Goal: Task Accomplishment & Management: Manage account settings

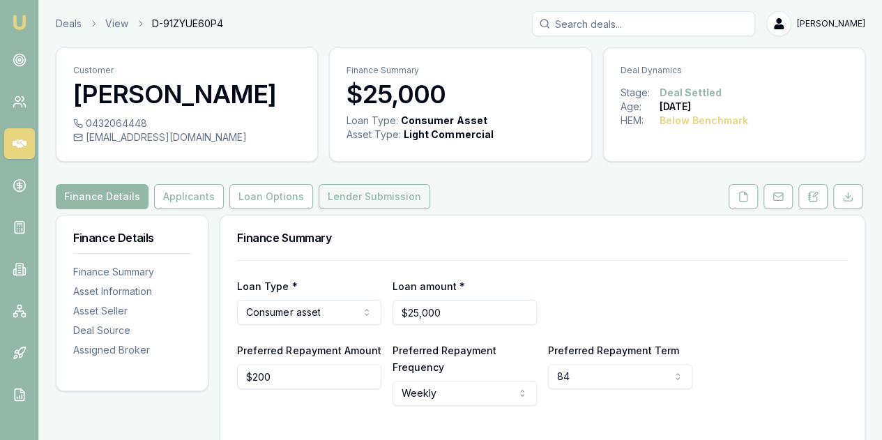
click at [340, 192] on button "Lender Submission" at bounding box center [374, 196] width 112 height 25
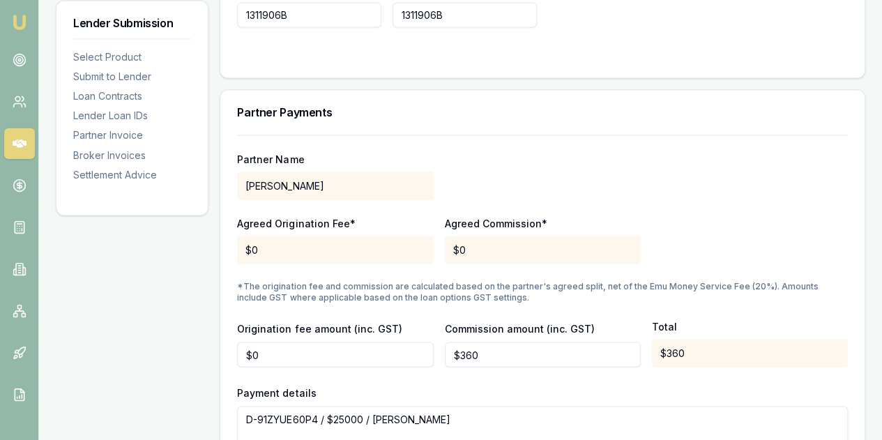
scroll to position [1464, 0]
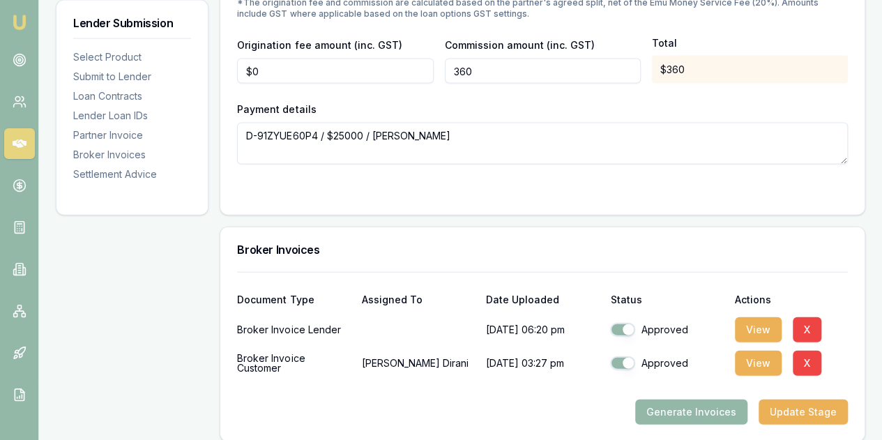
drag, startPoint x: 478, startPoint y: 65, endPoint x: 449, endPoint y: 74, distance: 30.6
click at [449, 72] on input "360" at bounding box center [543, 71] width 196 height 25
type input "$330"
click at [358, 177] on form "Partner Name [PERSON_NAME] Origination Fee* $0 Agreed Commission* $0 *The origi…" at bounding box center [542, 25] width 611 height 346
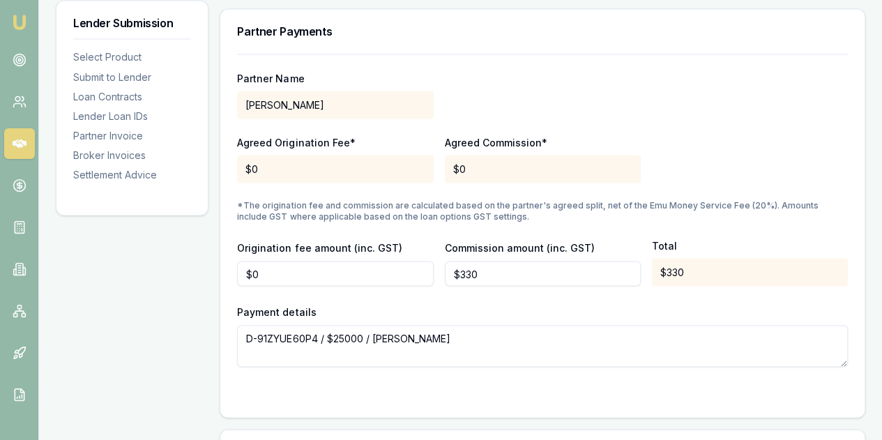
scroll to position [1254, 0]
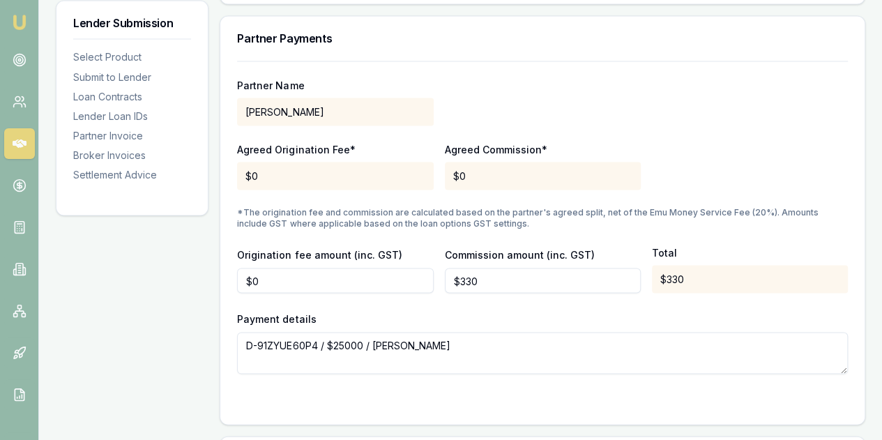
click at [662, 108] on div "Partner Name BATROS, IVAN" at bounding box center [542, 101] width 611 height 47
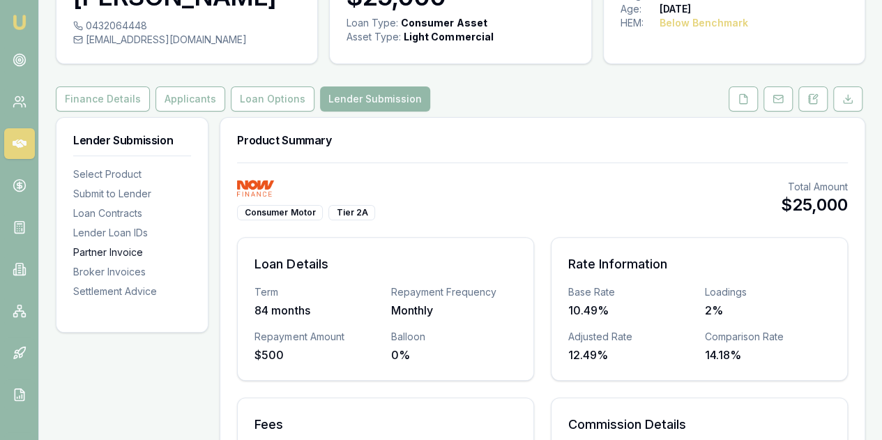
scroll to position [0, 0]
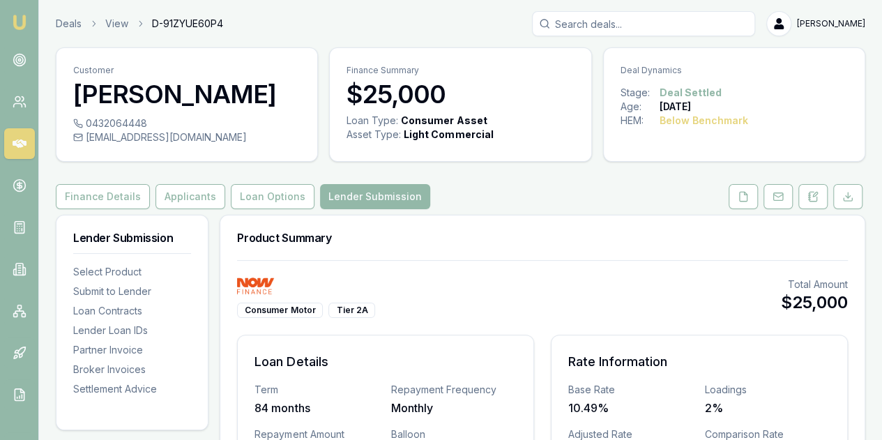
click at [565, 189] on div "Finance Details Applicants Loan Options Lender Submission" at bounding box center [460, 196] width 809 height 25
click at [67, 22] on link "Deals" at bounding box center [69, 24] width 26 height 14
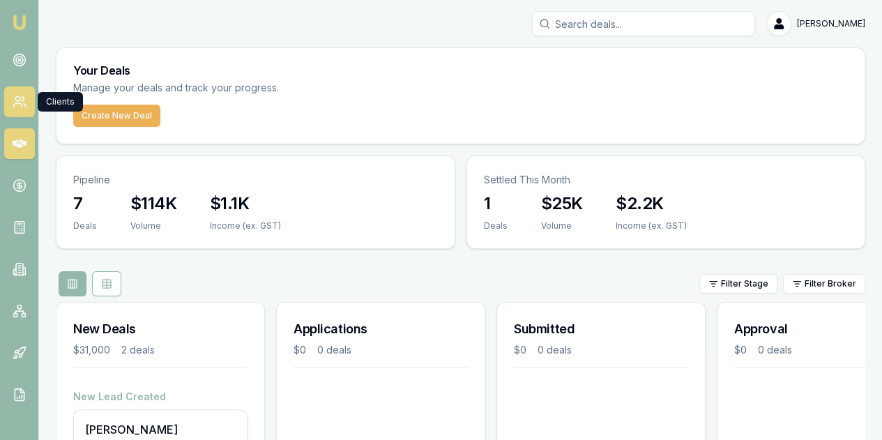
click at [17, 102] on icon at bounding box center [20, 102] width 14 height 14
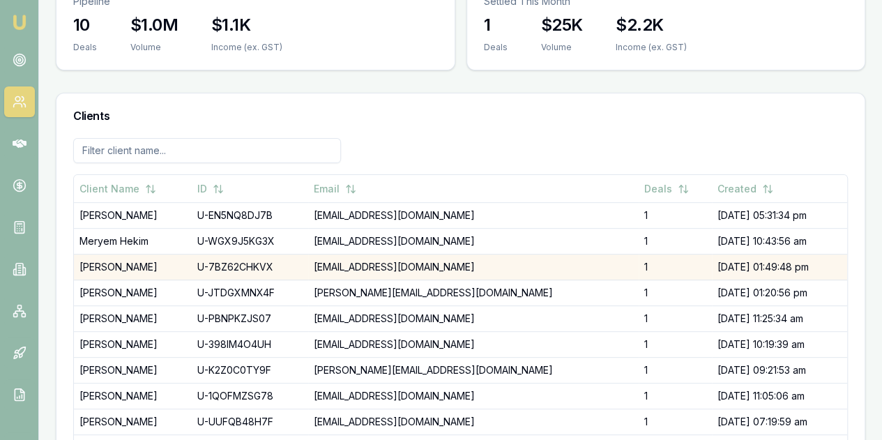
scroll to position [172, 0]
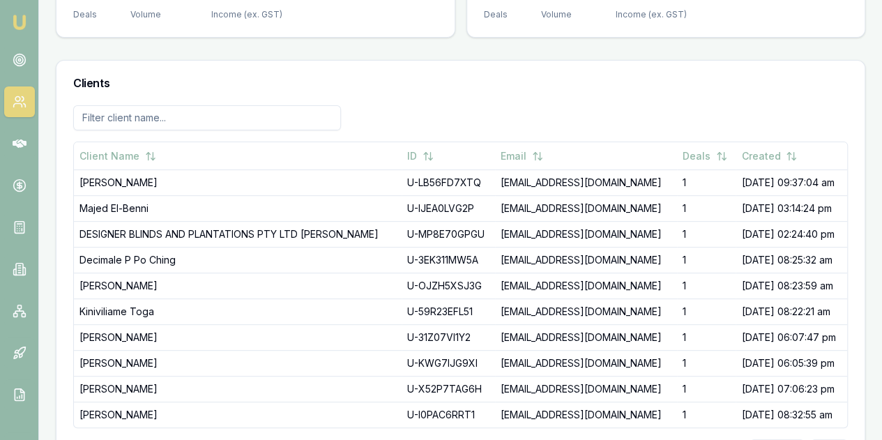
click at [112, 105] on input at bounding box center [207, 117] width 268 height 25
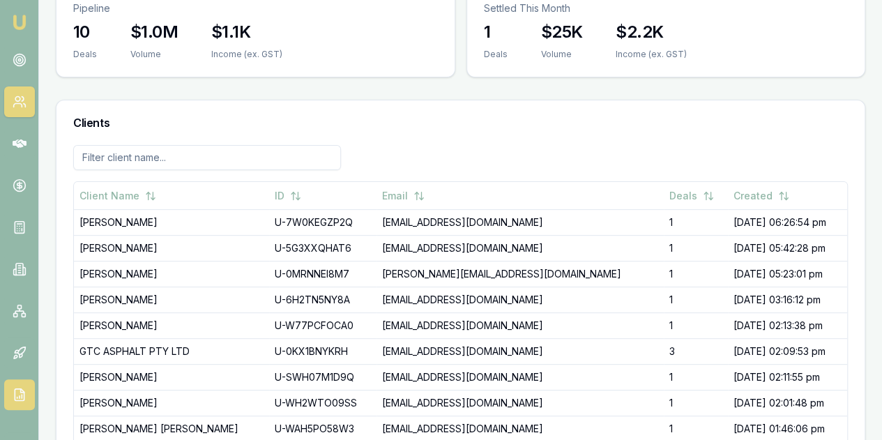
scroll to position [102, 0]
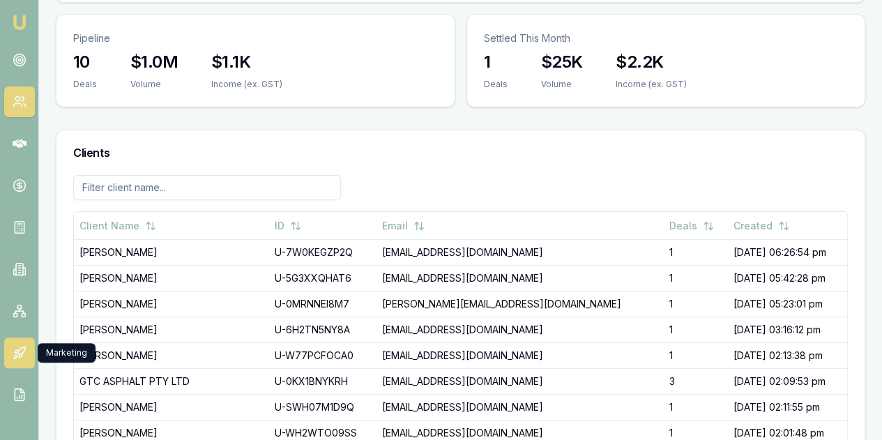
click at [17, 351] on icon at bounding box center [20, 353] width 14 height 14
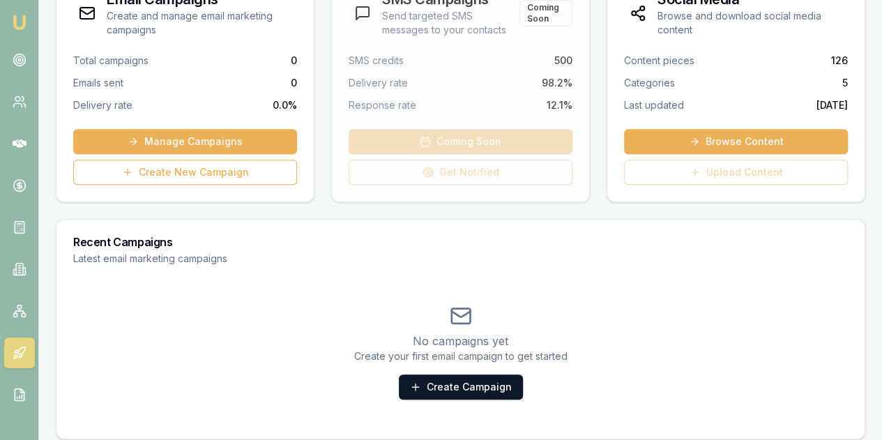
scroll to position [252, 0]
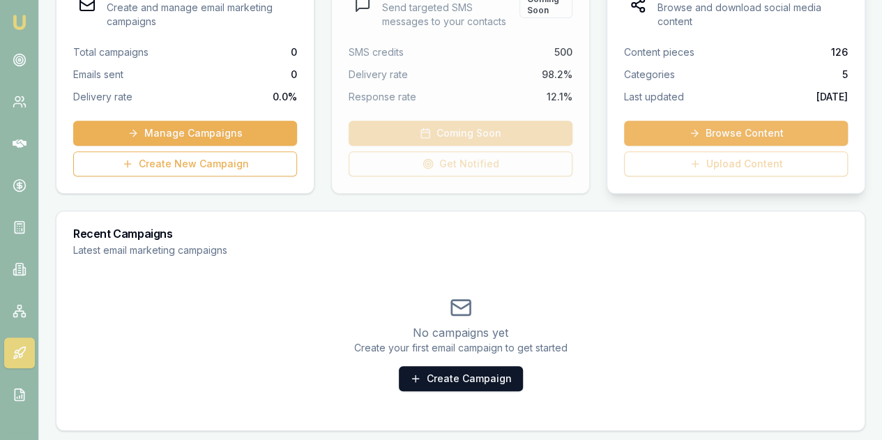
click at [746, 130] on link "Browse Content" at bounding box center [736, 133] width 224 height 25
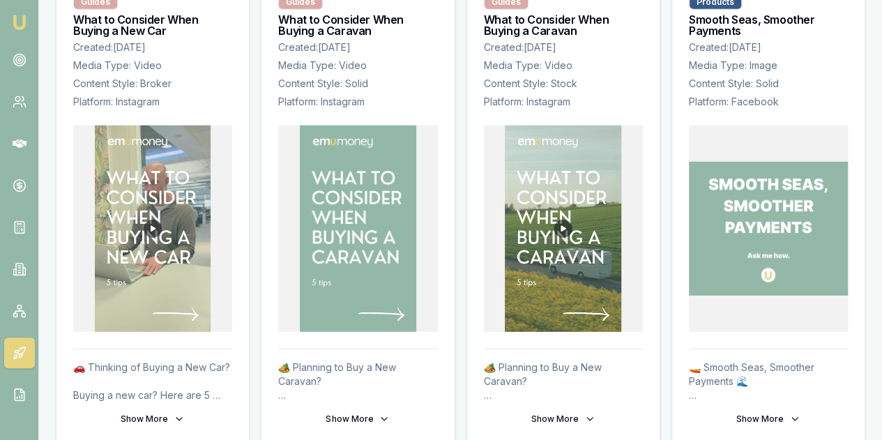
scroll to position [1903, 0]
click at [535, 151] on img at bounding box center [563, 229] width 116 height 206
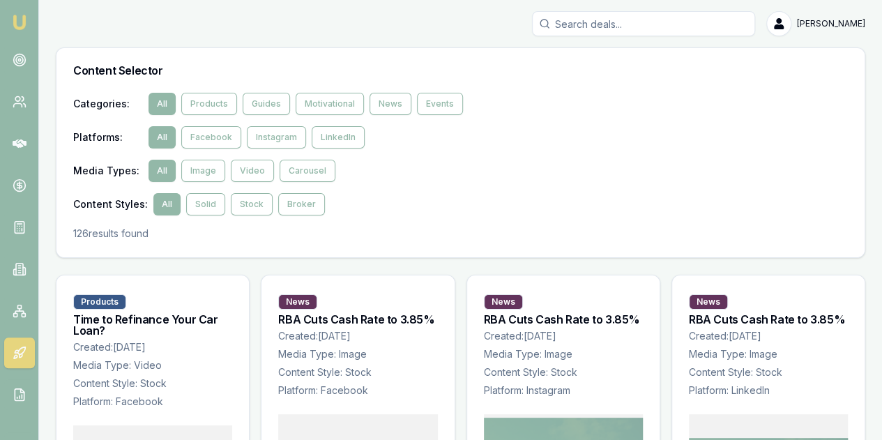
scroll to position [0, 0]
click at [328, 135] on button "LinkedIn" at bounding box center [338, 137] width 53 height 22
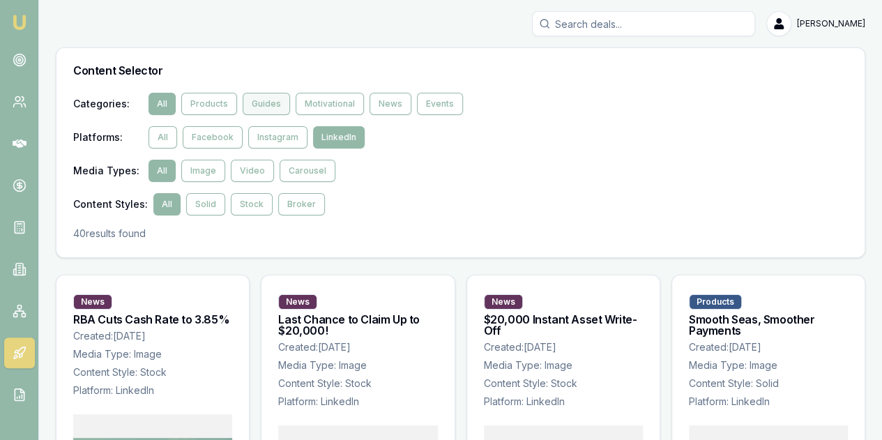
click at [271, 102] on button "Guides" at bounding box center [266, 104] width 47 height 22
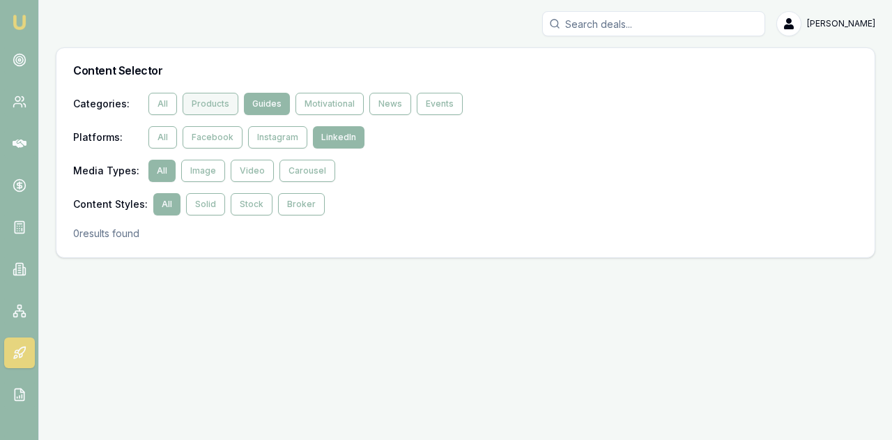
click at [215, 102] on button "Products" at bounding box center [211, 104] width 56 height 22
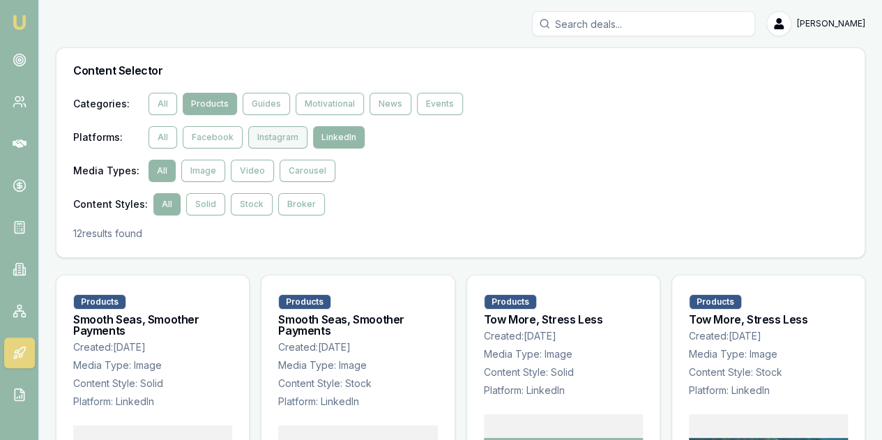
click at [284, 139] on button "Instagram" at bounding box center [277, 137] width 59 height 22
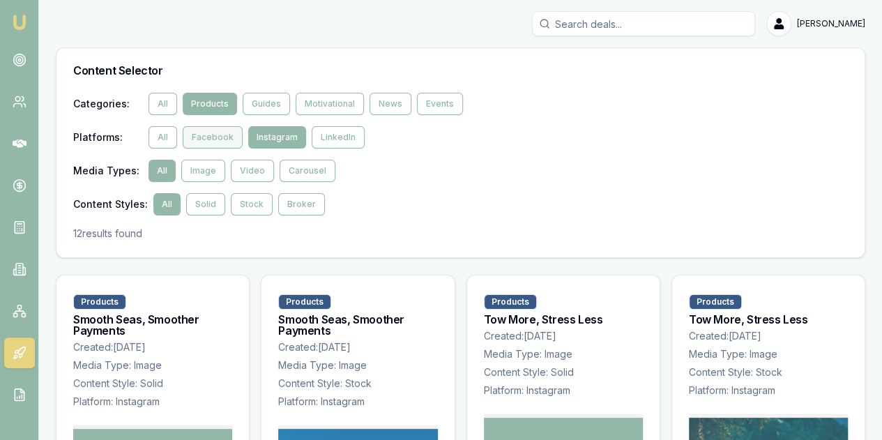
click at [220, 141] on button "Facebook" at bounding box center [213, 137] width 60 height 22
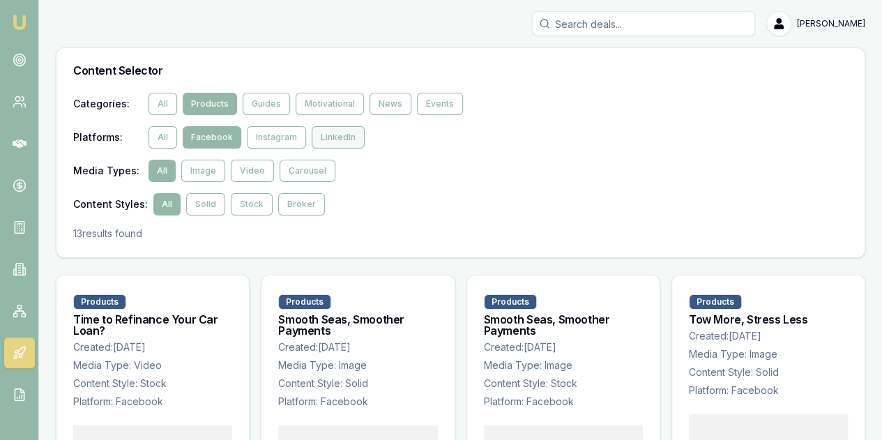
click at [329, 137] on button "LinkedIn" at bounding box center [338, 137] width 53 height 22
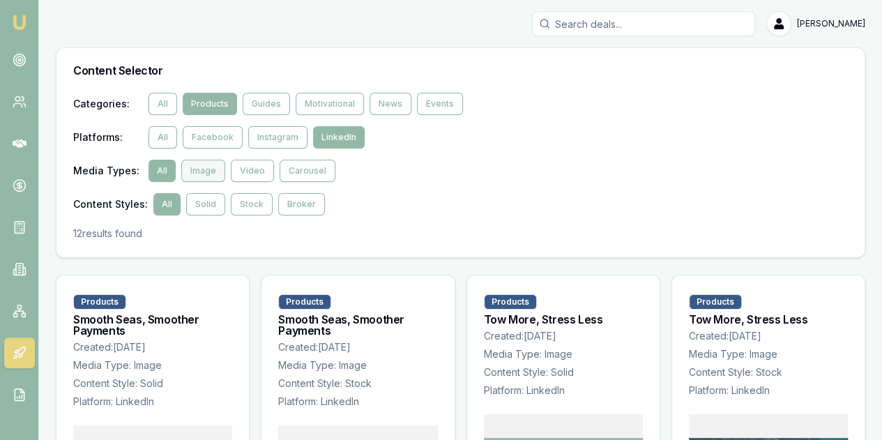
click at [205, 175] on button "Image" at bounding box center [203, 171] width 44 height 22
click at [250, 170] on button "Video" at bounding box center [252, 171] width 43 height 22
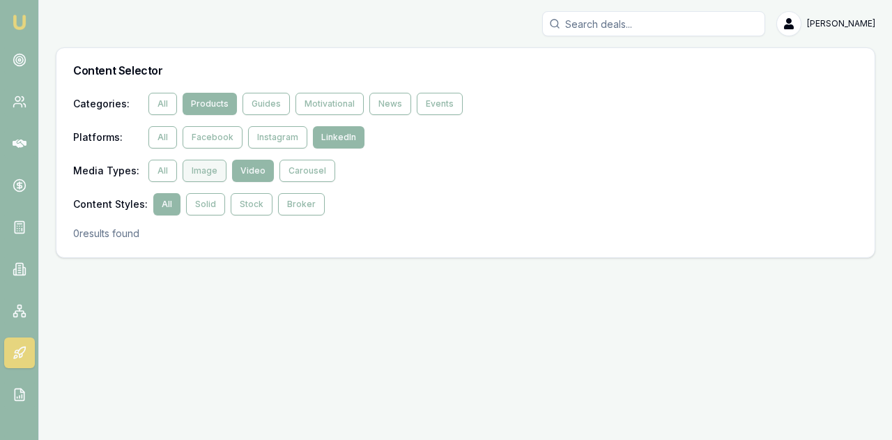
click at [205, 169] on button "Image" at bounding box center [205, 171] width 44 height 22
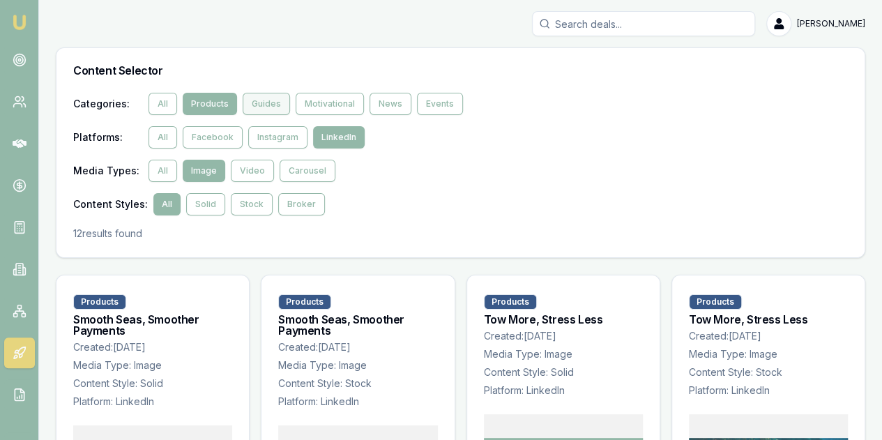
click at [269, 100] on button "Guides" at bounding box center [266, 104] width 47 height 22
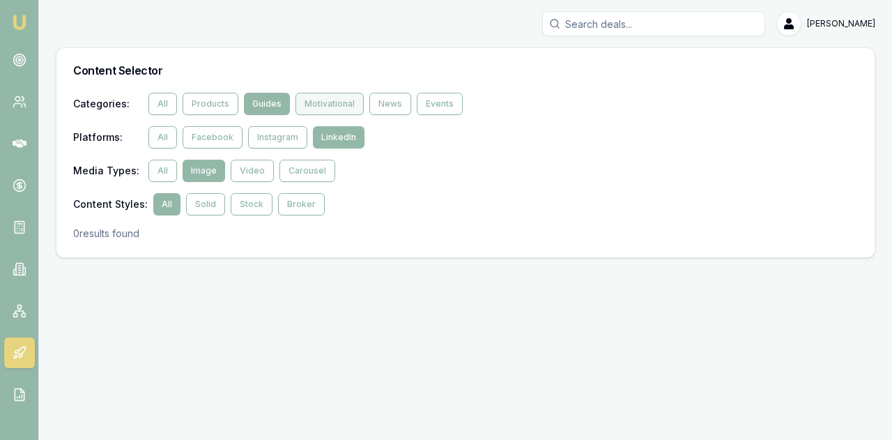
click at [323, 99] on button "Motivational" at bounding box center [329, 104] width 68 height 22
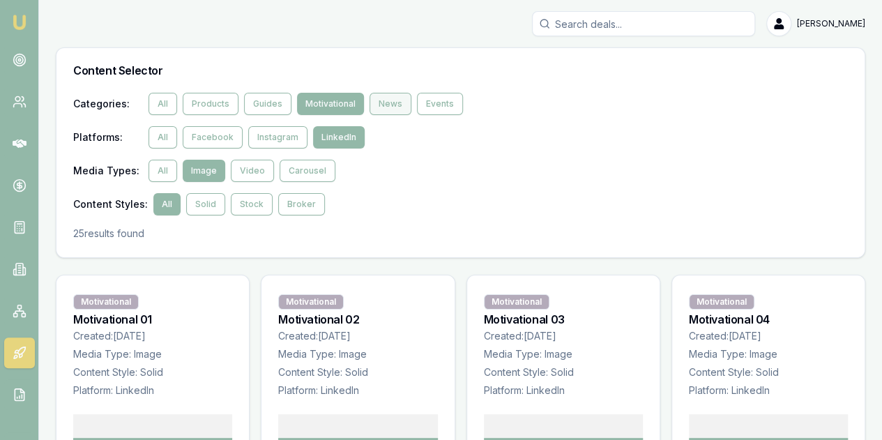
click at [392, 101] on button "News" at bounding box center [390, 104] width 42 height 22
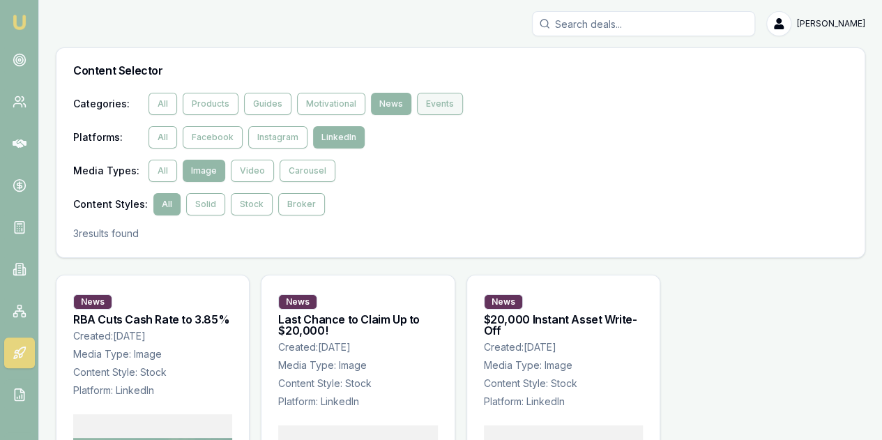
click at [431, 100] on button "Events" at bounding box center [440, 104] width 46 height 22
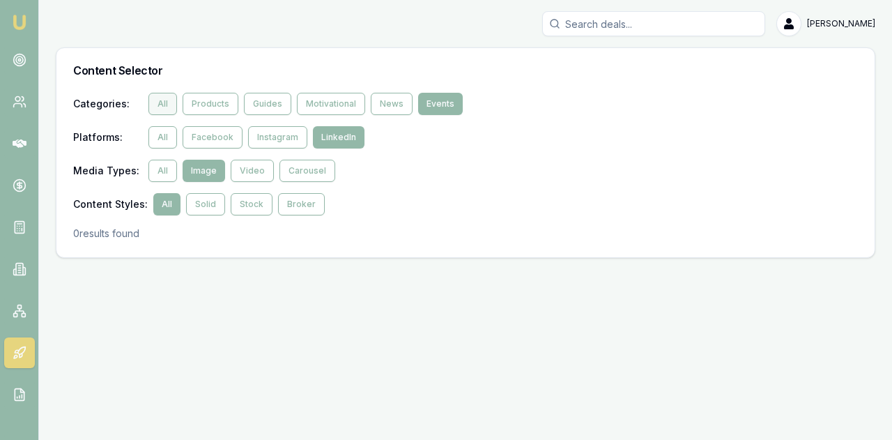
click at [164, 103] on button "All" at bounding box center [162, 104] width 29 height 22
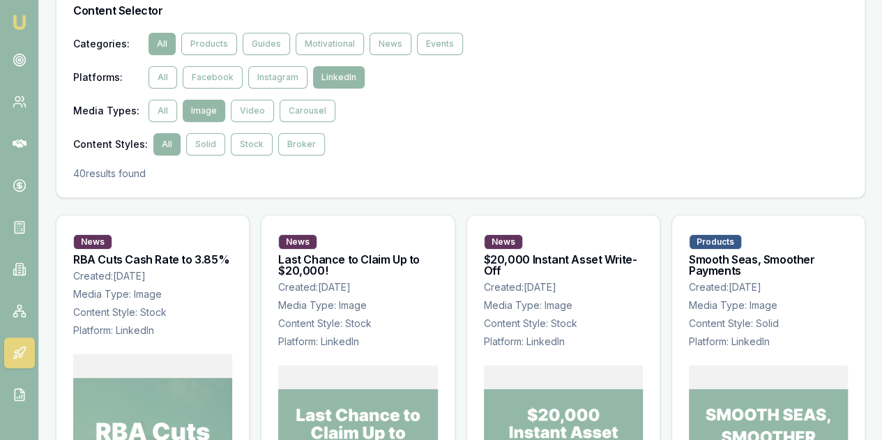
scroll to position [48, 0]
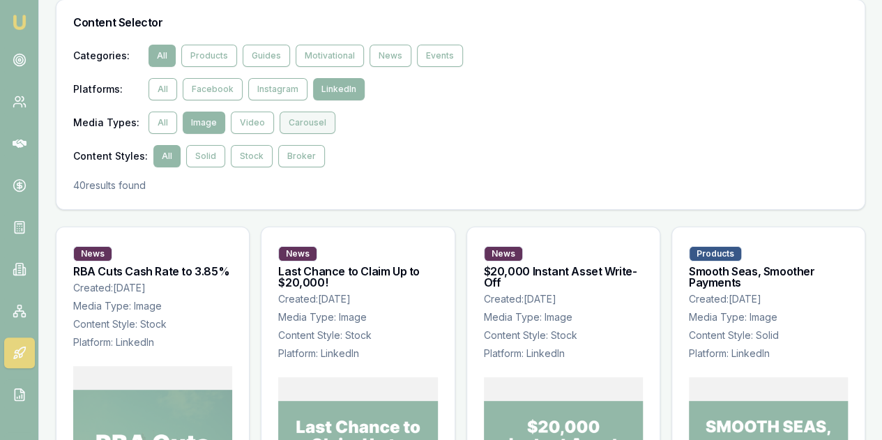
click at [291, 123] on button "Carousel" at bounding box center [307, 123] width 56 height 22
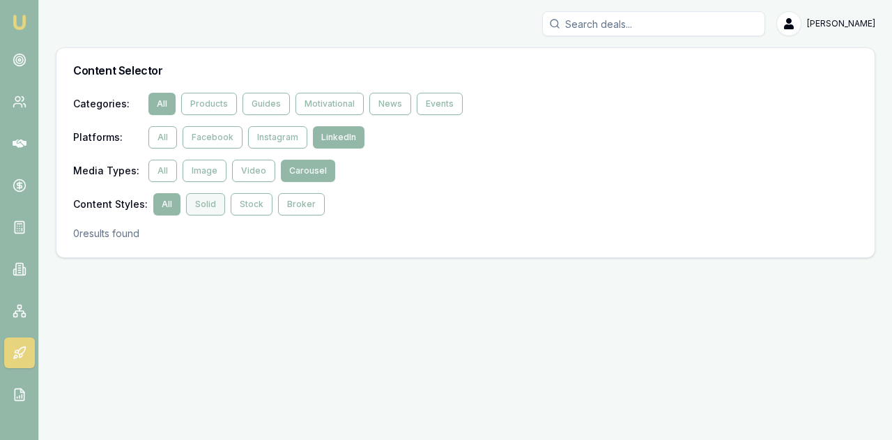
click at [195, 207] on button "Solid" at bounding box center [205, 204] width 39 height 22
click at [239, 204] on button "Stock" at bounding box center [252, 204] width 42 height 22
click at [305, 201] on button "Broker" at bounding box center [301, 204] width 47 height 22
click at [160, 168] on button "All" at bounding box center [162, 171] width 29 height 22
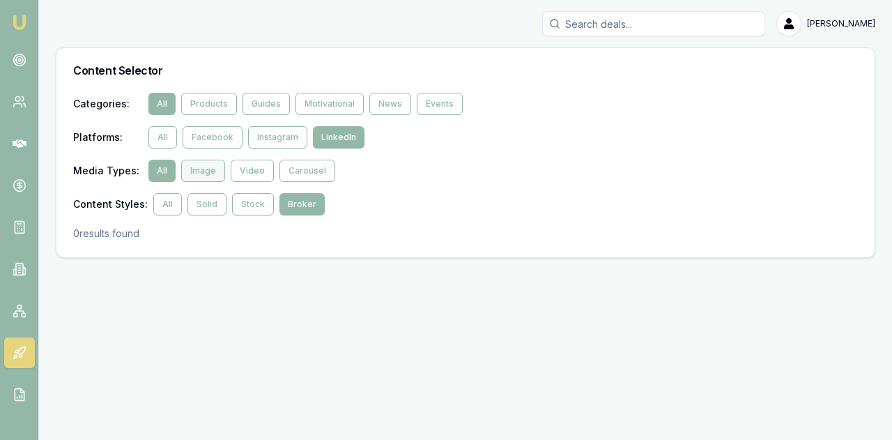
click at [202, 171] on button "Image" at bounding box center [203, 171] width 44 height 22
click at [240, 167] on button "Video" at bounding box center [252, 171] width 43 height 22
click at [307, 164] on button "Carousel" at bounding box center [307, 171] width 56 height 22
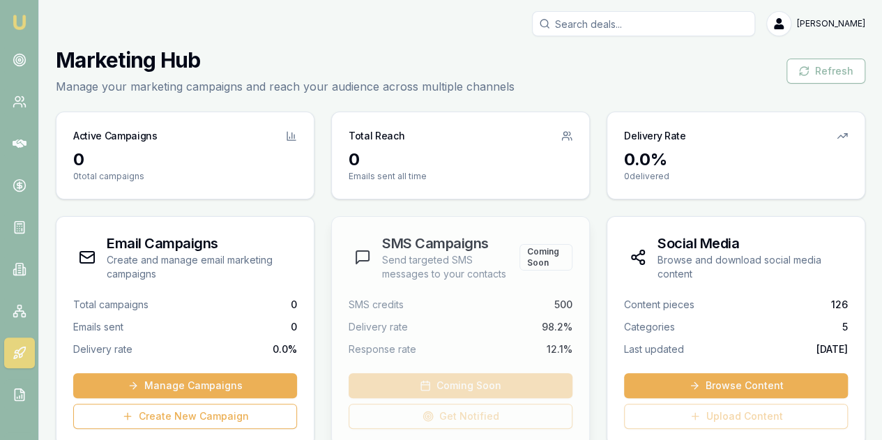
click at [341, 312] on div "SMS credits 500 Delivery rate 98.2% Response rate 12.1% Coming Soon Get Notified" at bounding box center [460, 372] width 257 height 148
click at [17, 101] on circle at bounding box center [17, 99] width 5 height 5
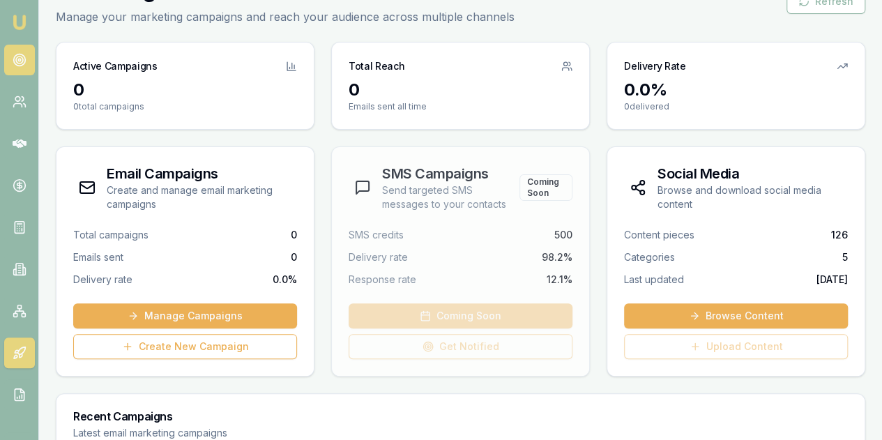
scroll to position [139, 0]
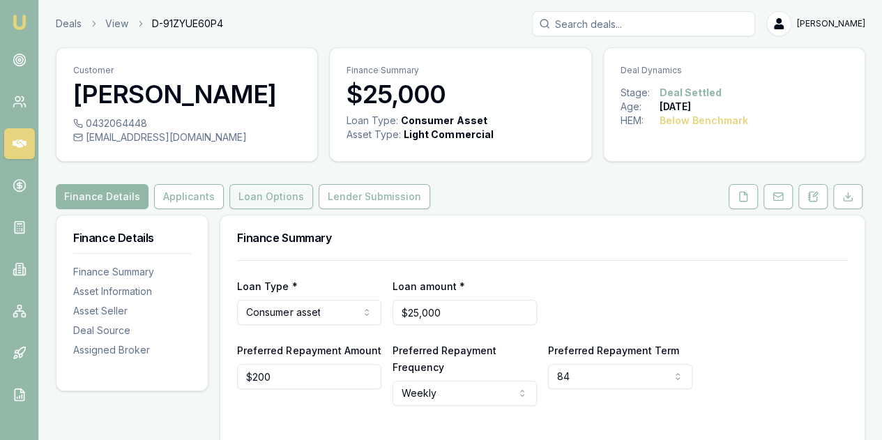
click at [269, 199] on button "Loan Options" at bounding box center [271, 196] width 84 height 25
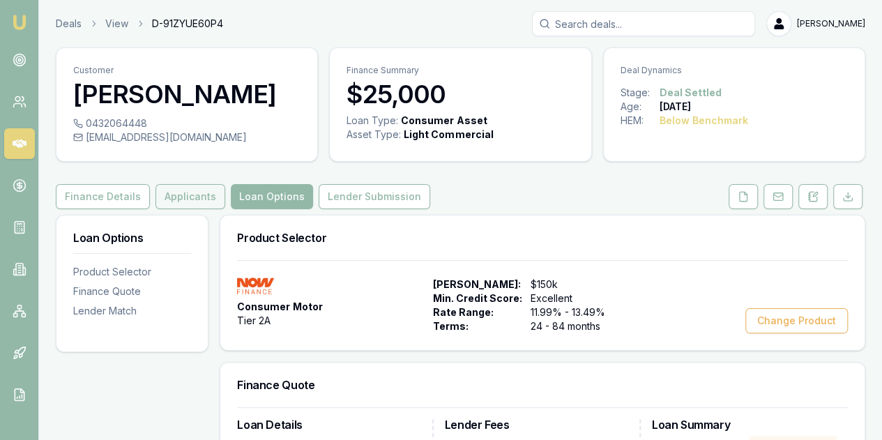
click at [198, 197] on button "Applicants" at bounding box center [190, 196] width 70 height 25
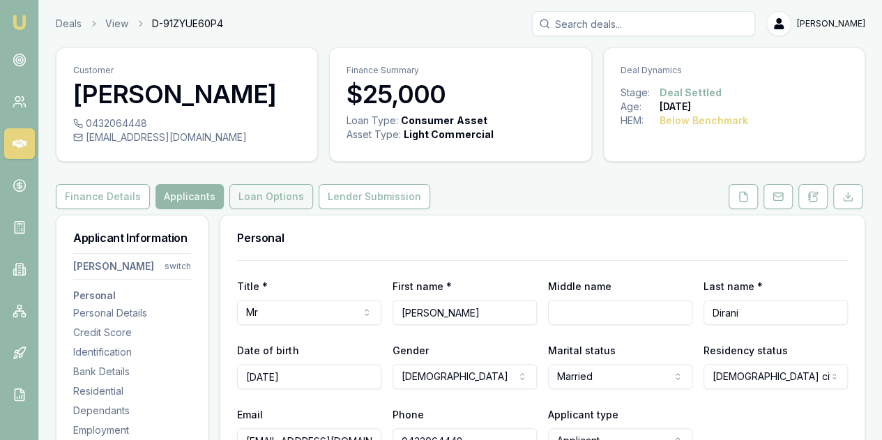
click at [277, 196] on button "Loan Options" at bounding box center [271, 196] width 84 height 25
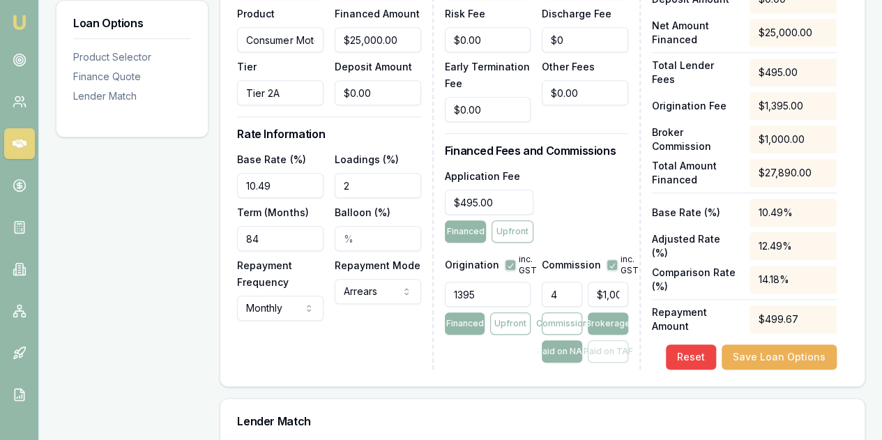
scroll to position [488, 0]
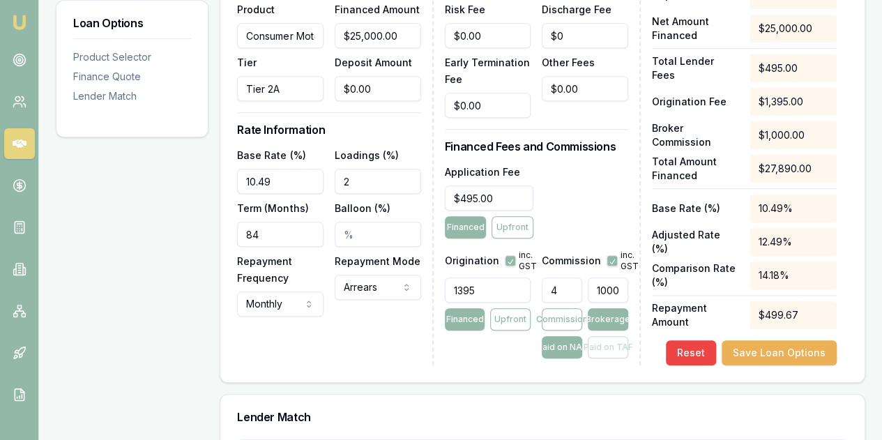
click at [592, 289] on input "1000" at bounding box center [608, 289] width 40 height 25
type input "$1,000.00"
click at [351, 371] on div "Loan Details Lender NOW Finance Product Consumer Motor Tier Tier 2A Total Asset…" at bounding box center [542, 150] width 644 height 463
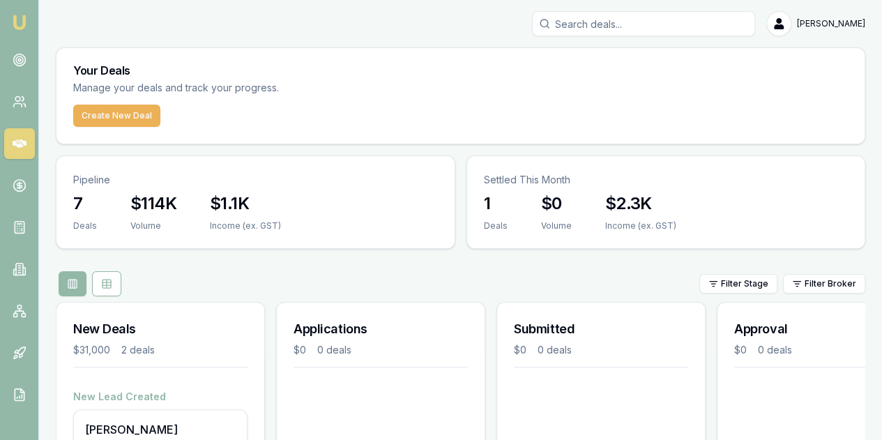
click at [599, 23] on input "Search deals" at bounding box center [643, 23] width 223 height 25
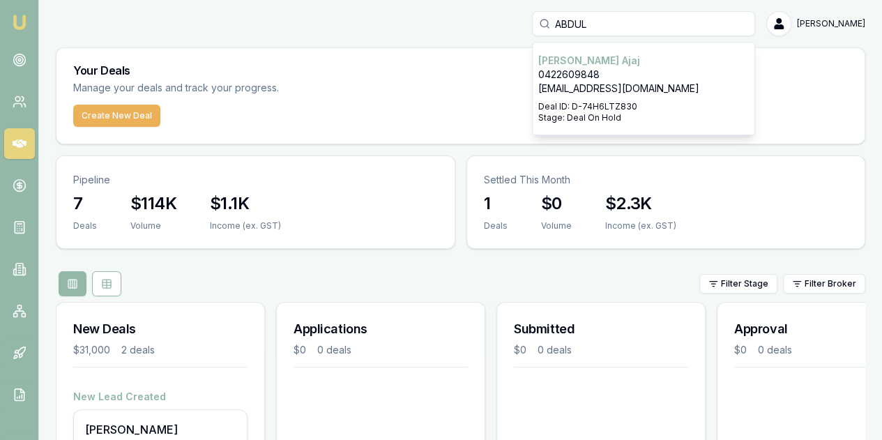
type input "ABDUL"
click at [636, 61] on p "Abdul Ajaj" at bounding box center [643, 61] width 210 height 14
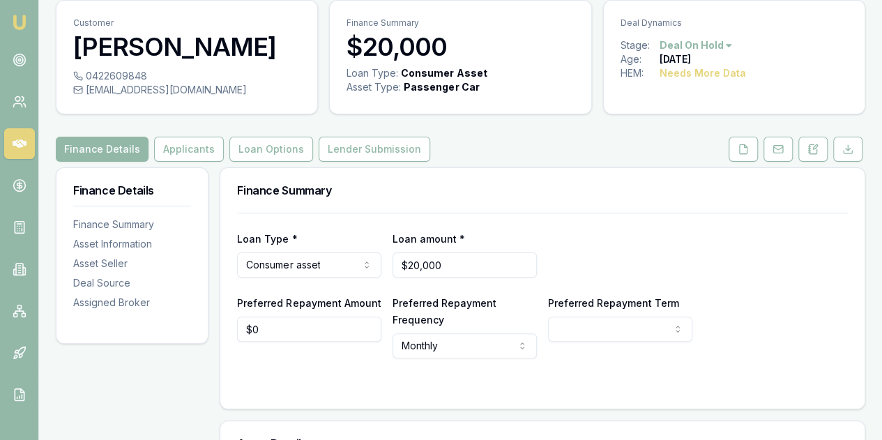
scroll to position [70, 0]
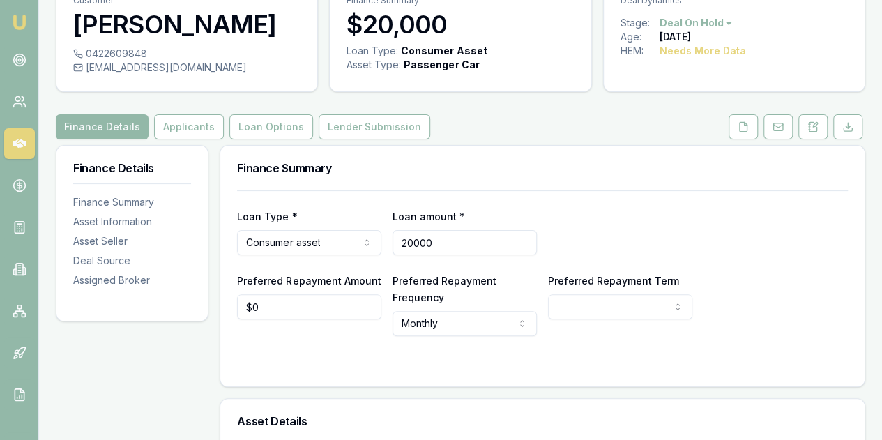
drag, startPoint x: 449, startPoint y: 240, endPoint x: 402, endPoint y: 233, distance: 47.3
click at [402, 233] on input "20000" at bounding box center [464, 242] width 144 height 25
type input "$25,000"
select select "60"
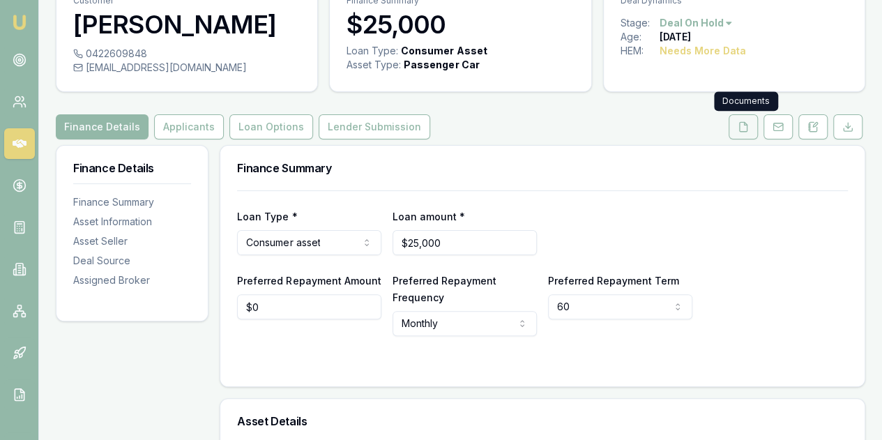
click at [738, 132] on button at bounding box center [742, 126] width 29 height 25
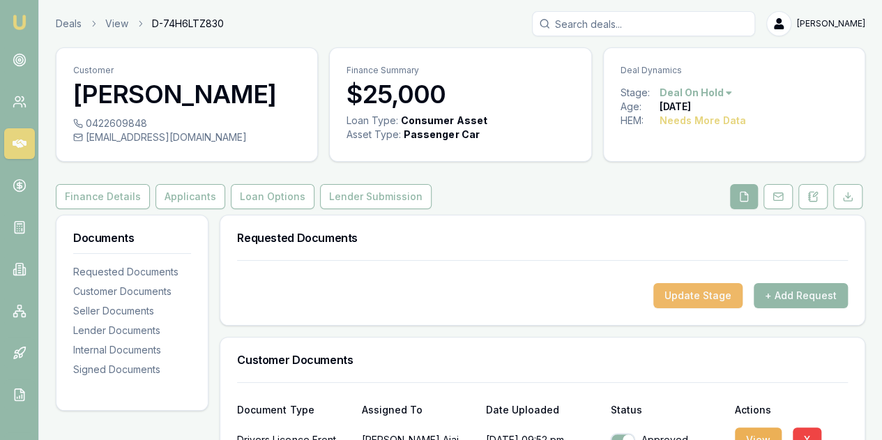
click at [685, 295] on button "Update Stage" at bounding box center [697, 295] width 89 height 25
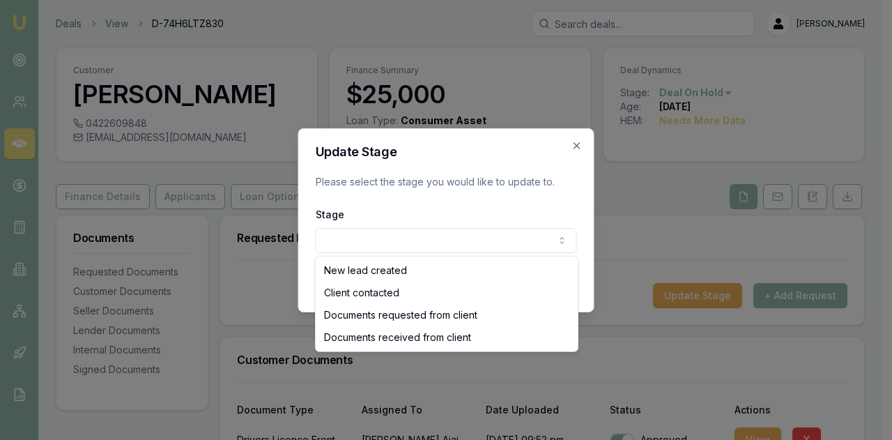
click at [343, 243] on body "Emu Broker Deals View D-74H6LTZ830 Evette Abdo Toggle Menu Customer Abdul Ajaj …" at bounding box center [441, 220] width 882 height 440
select select "CLIENT_CONTACTED"
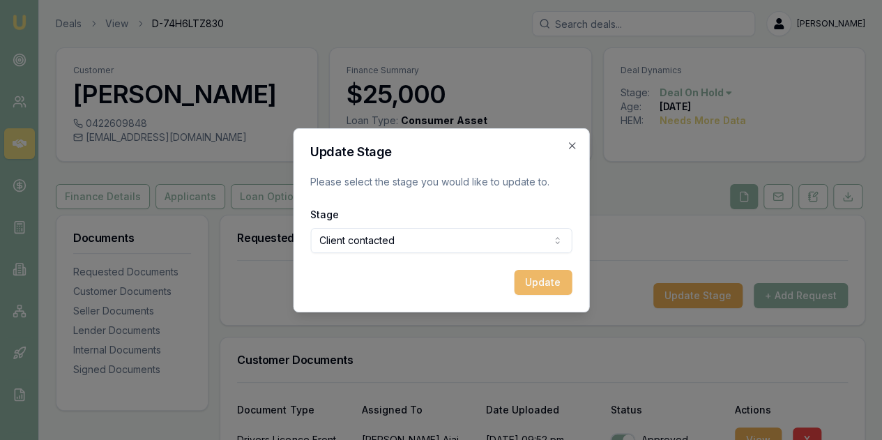
click at [550, 284] on button "Update" at bounding box center [543, 282] width 58 height 25
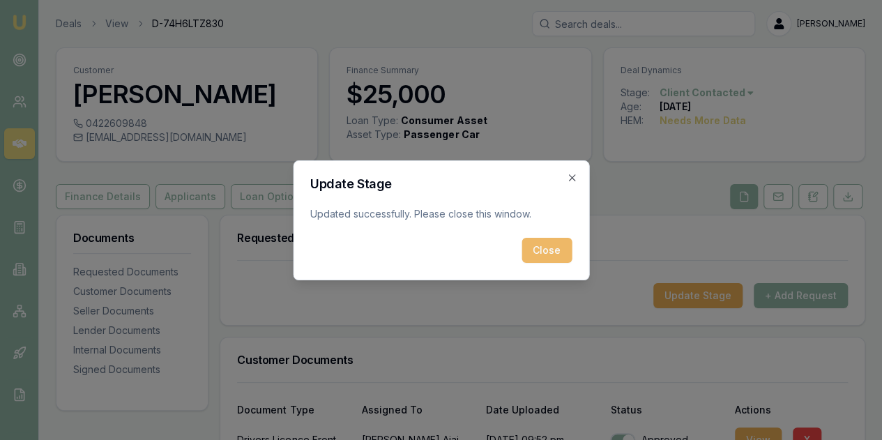
click at [546, 247] on button "Close" at bounding box center [546, 250] width 50 height 25
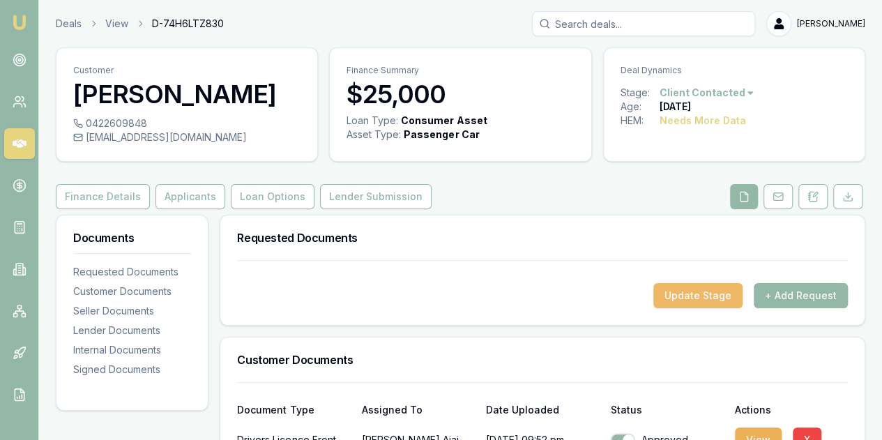
click at [690, 291] on button "Update Stage" at bounding box center [697, 295] width 89 height 25
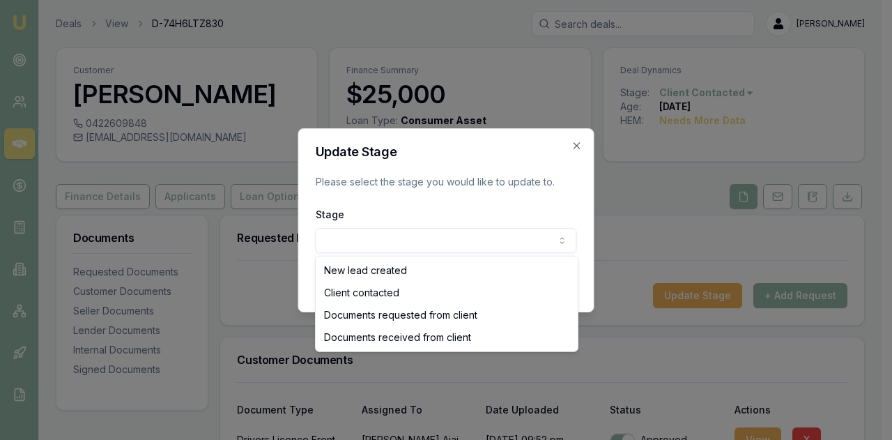
click at [353, 240] on body "Emu Broker Deals View D-74H6LTZ830 Evette Abdo Toggle Menu Customer Abdul Ajaj …" at bounding box center [441, 220] width 882 height 440
select select "DOCUMENTS_REQUESTED_FROM_CLIENT"
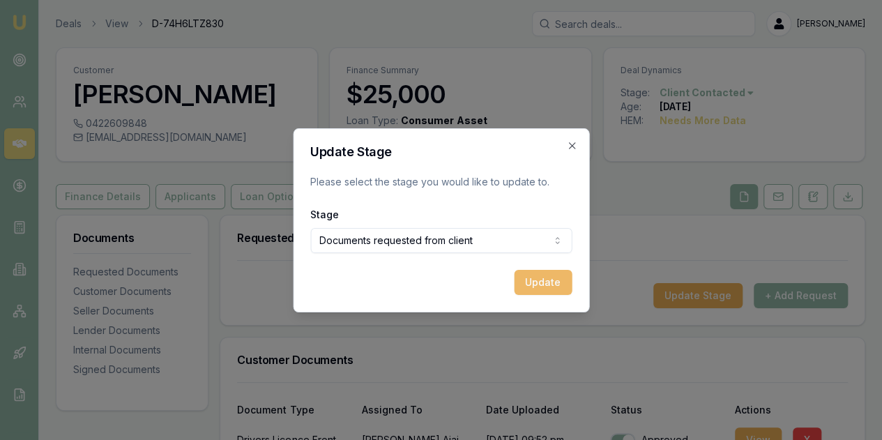
click at [530, 282] on button "Update" at bounding box center [543, 282] width 58 height 25
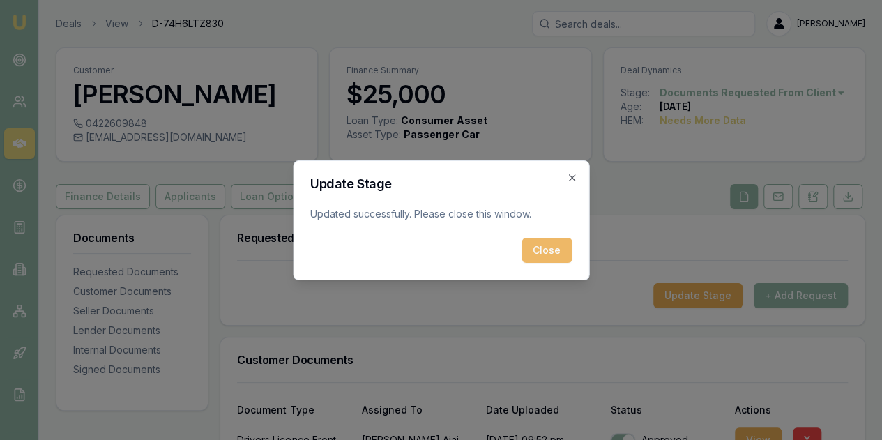
click at [551, 249] on button "Close" at bounding box center [546, 250] width 50 height 25
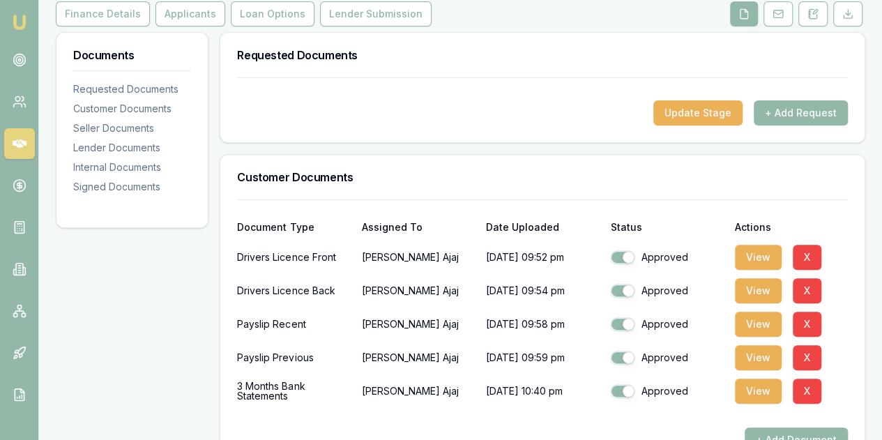
scroll to position [209, 0]
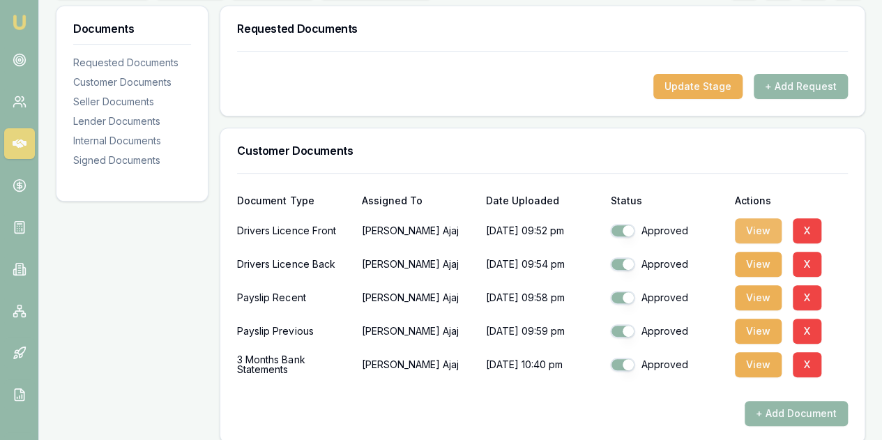
click at [748, 227] on button "View" at bounding box center [758, 230] width 47 height 25
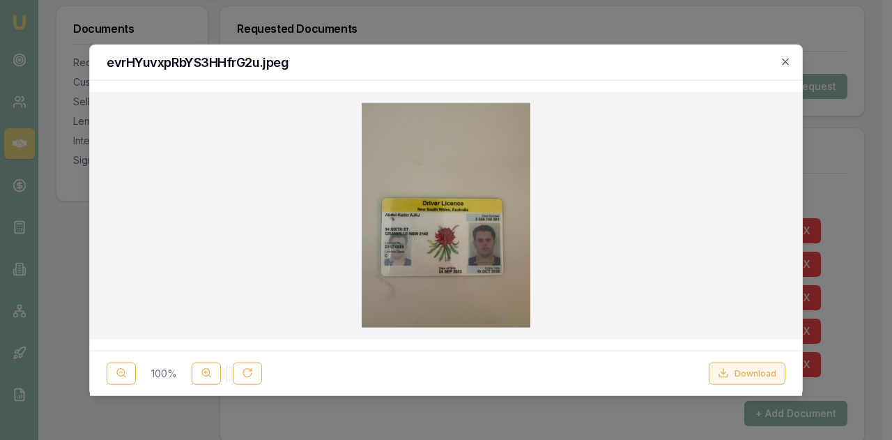
click at [749, 373] on button "Download" at bounding box center [747, 373] width 77 height 22
click at [788, 61] on icon "button" at bounding box center [785, 61] width 11 height 11
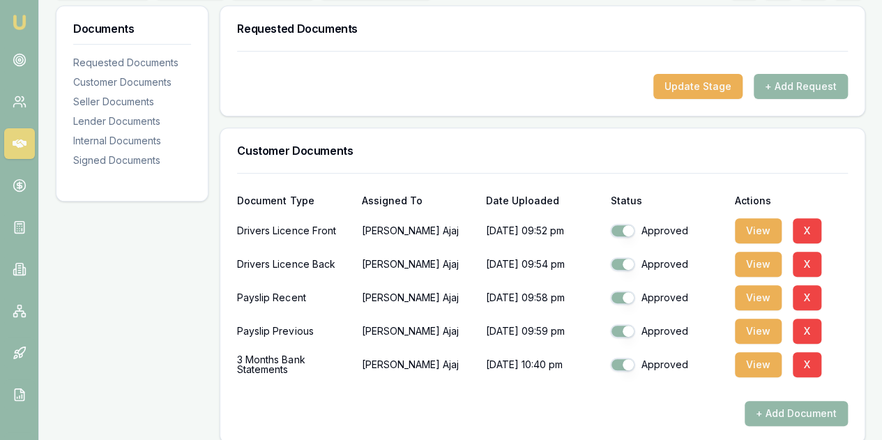
scroll to position [0, 0]
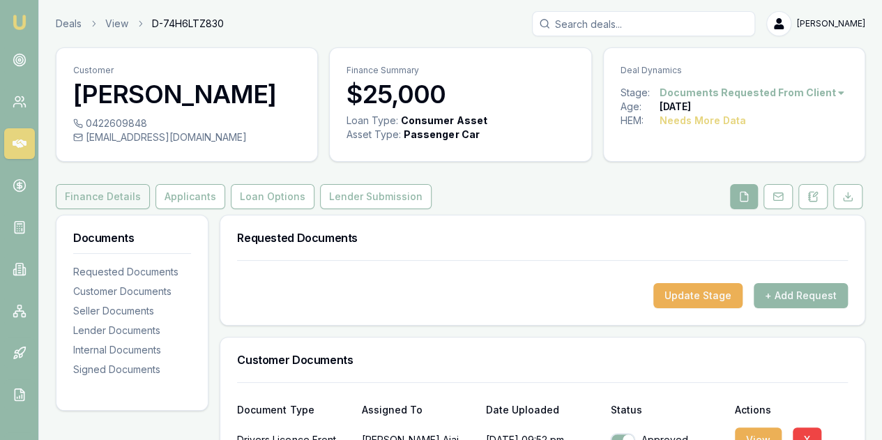
click at [95, 194] on button "Finance Details" at bounding box center [103, 196] width 94 height 25
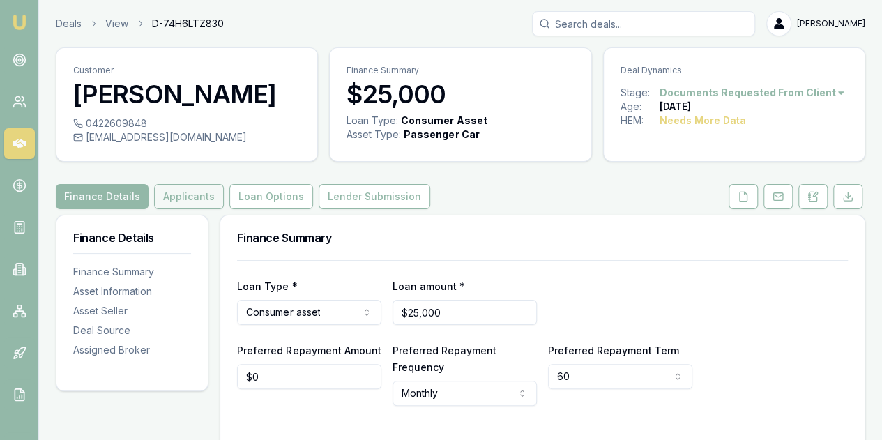
click at [178, 193] on button "Applicants" at bounding box center [189, 196] width 70 height 25
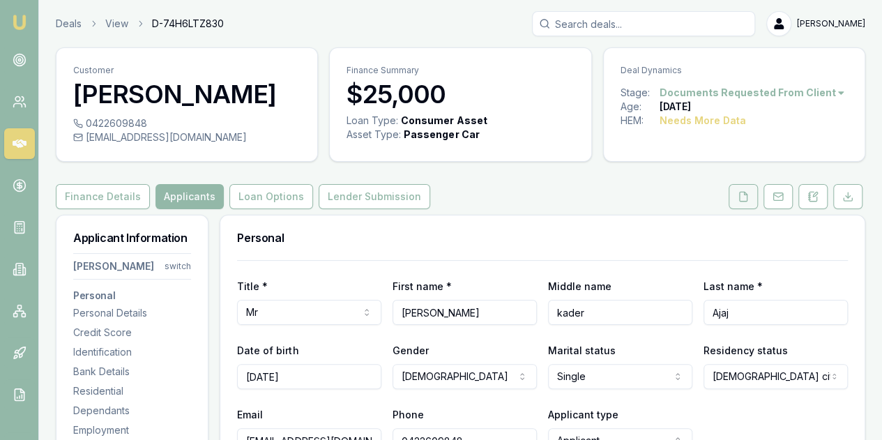
click at [744, 199] on icon at bounding box center [742, 196] width 11 height 11
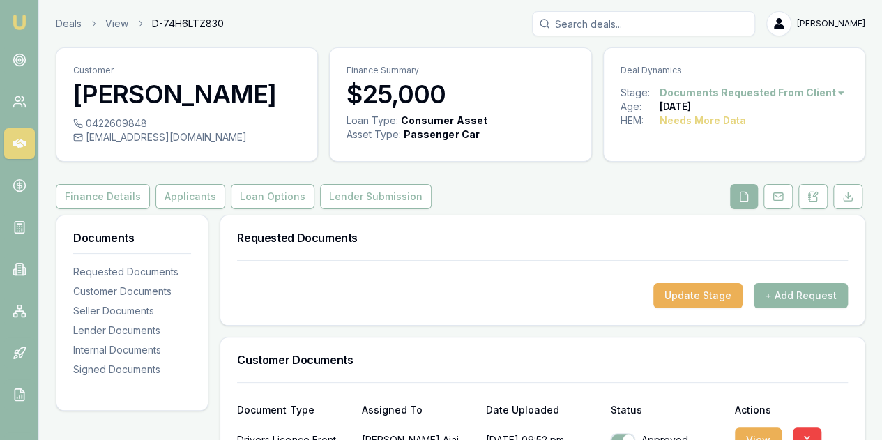
click at [800, 298] on button "+ Add Request" at bounding box center [800, 295] width 94 height 25
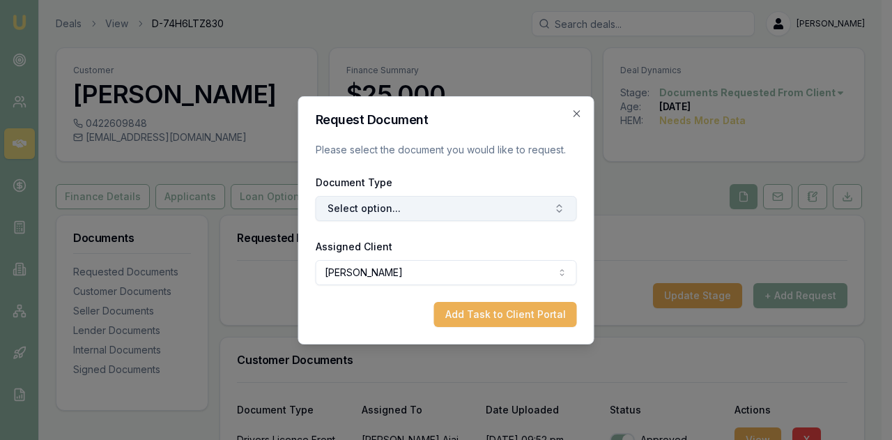
click at [384, 211] on button "Select option..." at bounding box center [446, 208] width 261 height 25
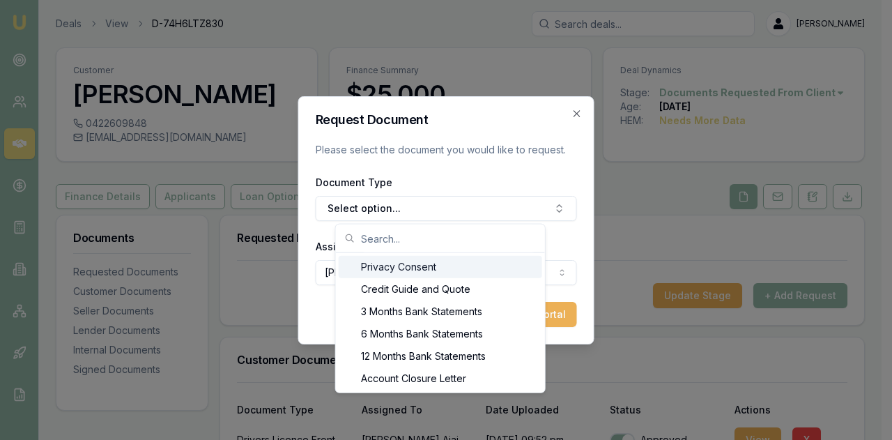
click at [389, 271] on div "Privacy Consent" at bounding box center [441, 267] width 204 height 22
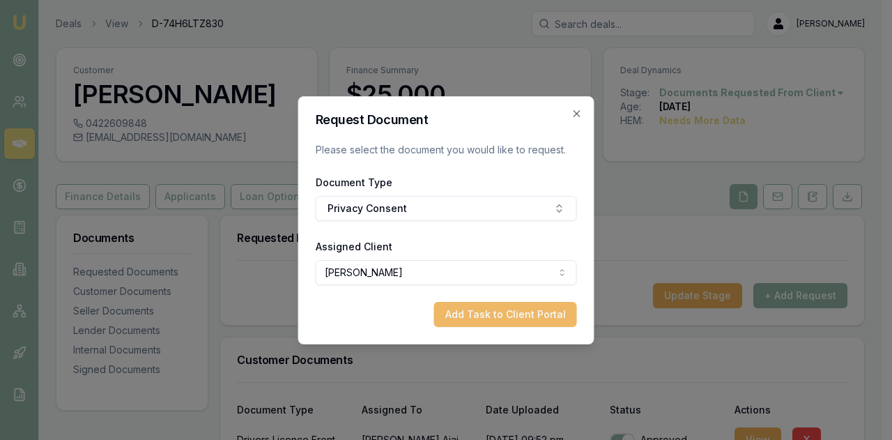
click at [463, 316] on button "Add Task to Client Portal" at bounding box center [505, 314] width 143 height 25
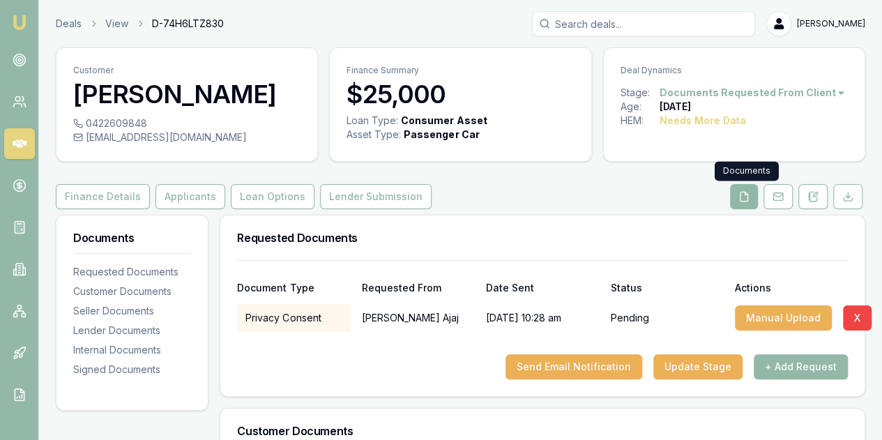
click at [741, 196] on icon at bounding box center [744, 196] width 8 height 9
click at [778, 367] on button "+ Add Request" at bounding box center [800, 366] width 94 height 25
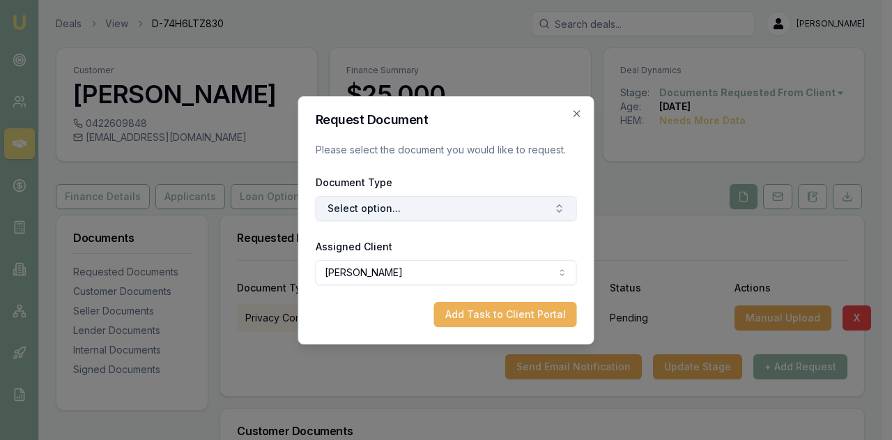
click at [354, 206] on button "Select option..." at bounding box center [446, 208] width 261 height 25
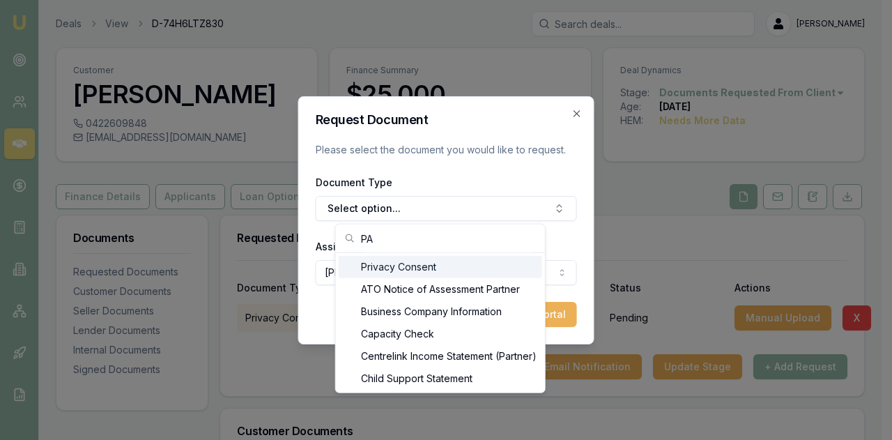
type input "P"
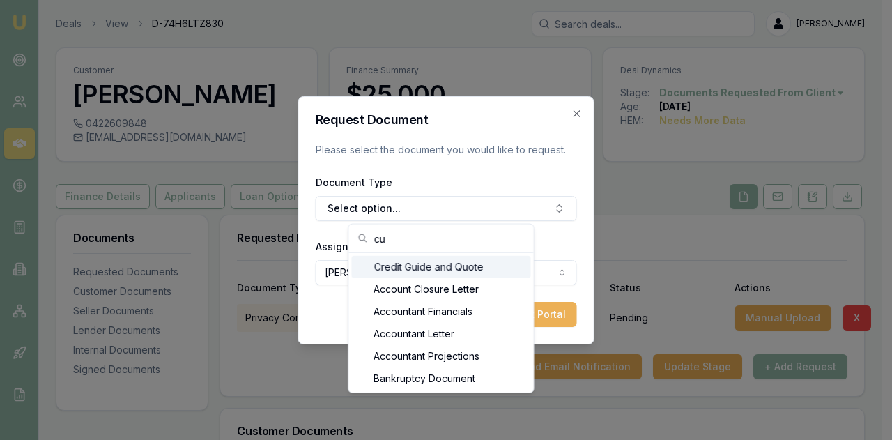
type input "c"
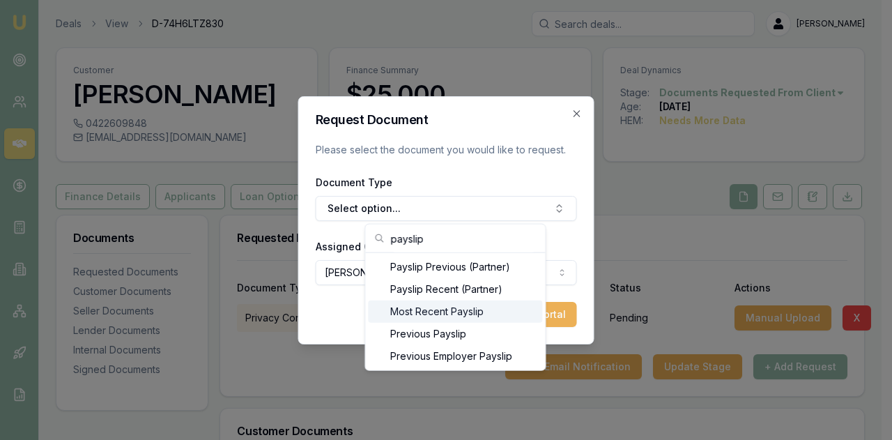
type input "payslip"
click at [415, 312] on div "Most Recent Payslip" at bounding box center [455, 311] width 174 height 22
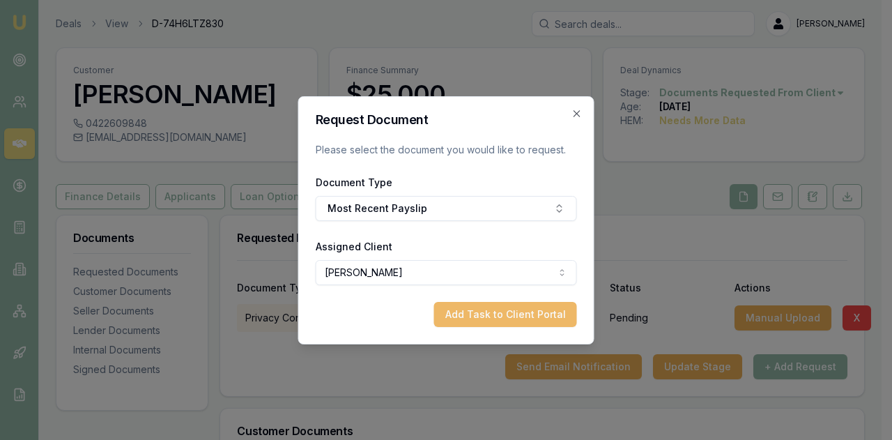
click at [479, 315] on button "Add Task to Client Portal" at bounding box center [505, 314] width 143 height 25
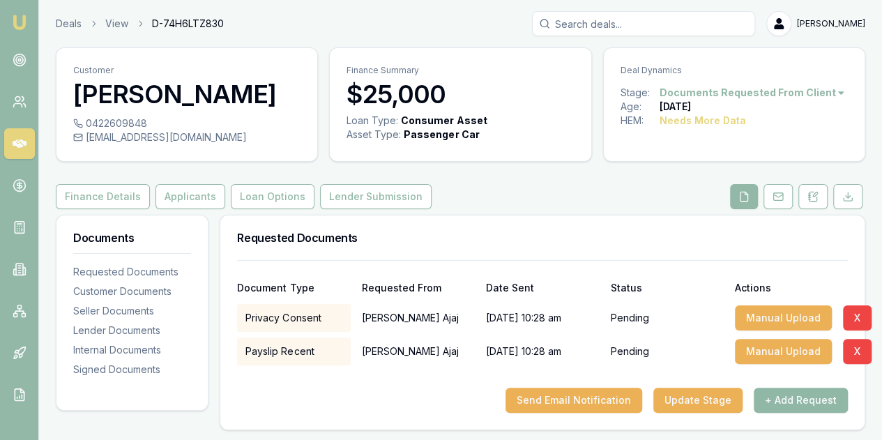
click at [800, 399] on button "+ Add Request" at bounding box center [800, 399] width 94 height 25
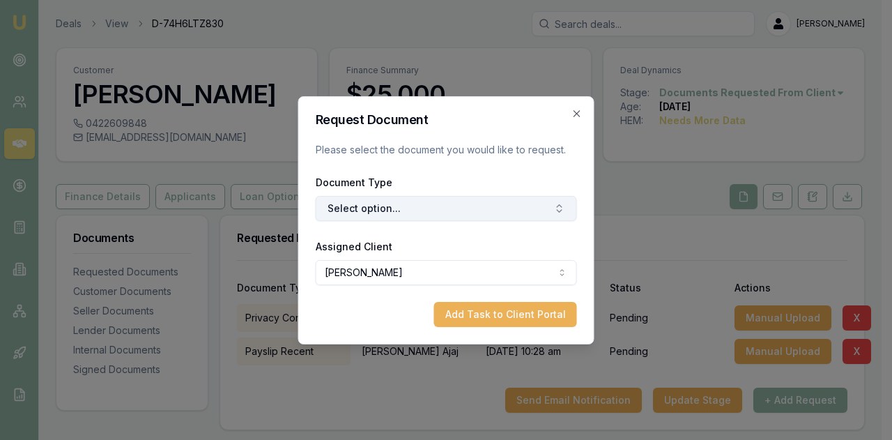
click at [343, 212] on button "Select option..." at bounding box center [446, 208] width 261 height 25
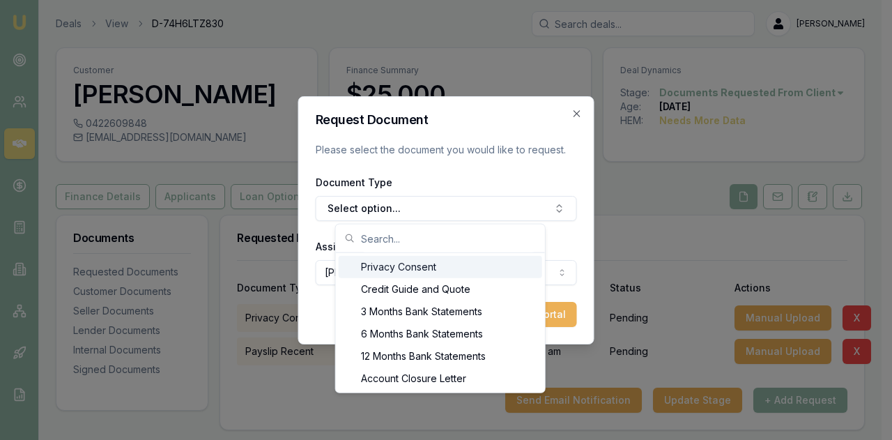
click at [369, 240] on input "text" at bounding box center [449, 238] width 176 height 28
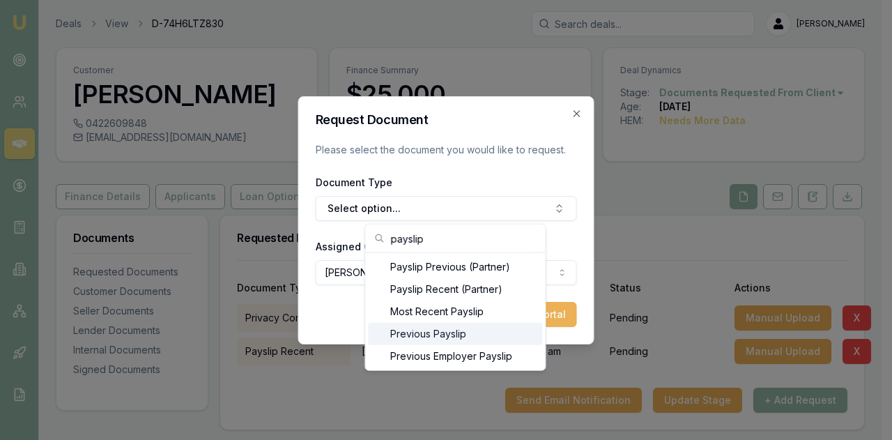
type input "payslip"
click at [411, 334] on div "Previous Payslip" at bounding box center [455, 334] width 174 height 22
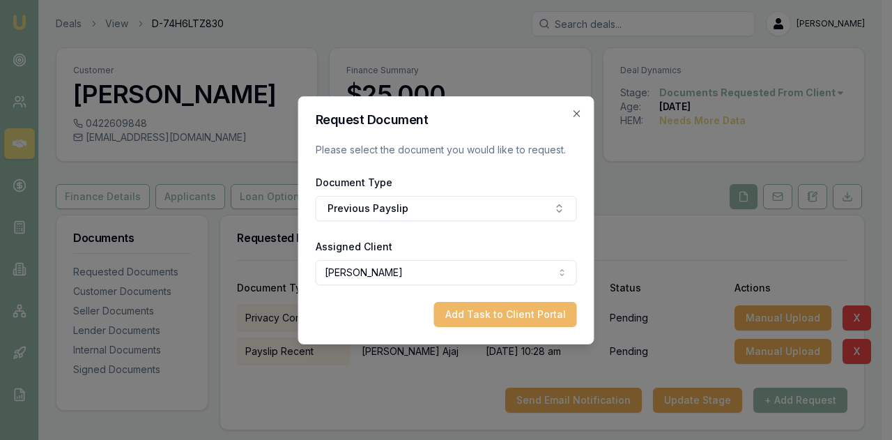
click at [533, 305] on button "Add Task to Client Portal" at bounding box center [505, 314] width 143 height 25
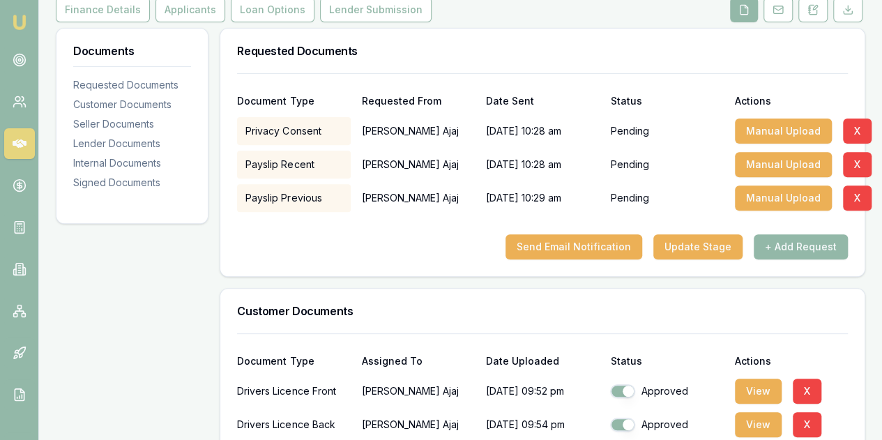
scroll to position [209, 0]
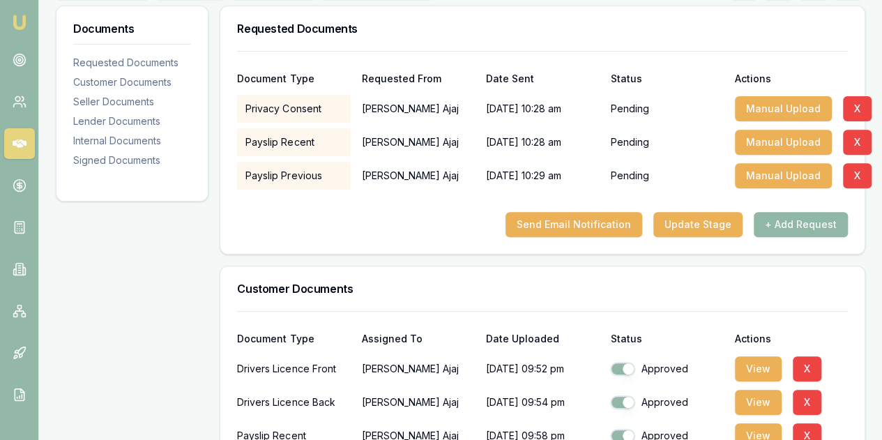
click at [788, 223] on button "+ Add Request" at bounding box center [800, 224] width 94 height 25
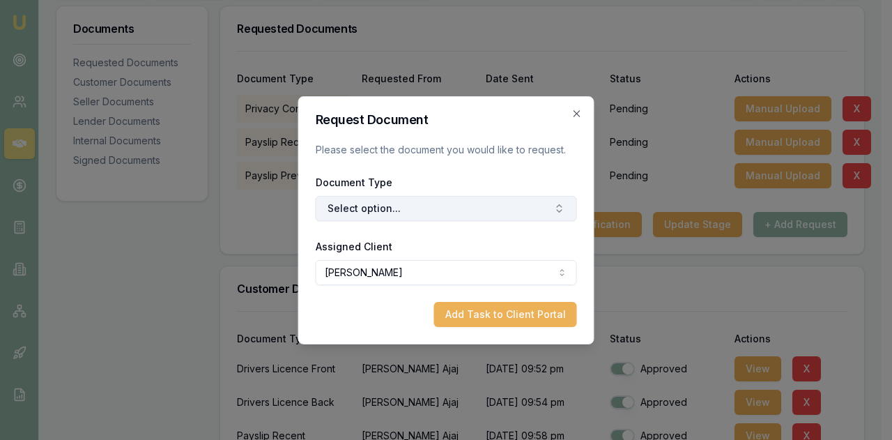
click at [355, 214] on button "Select option..." at bounding box center [446, 208] width 261 height 25
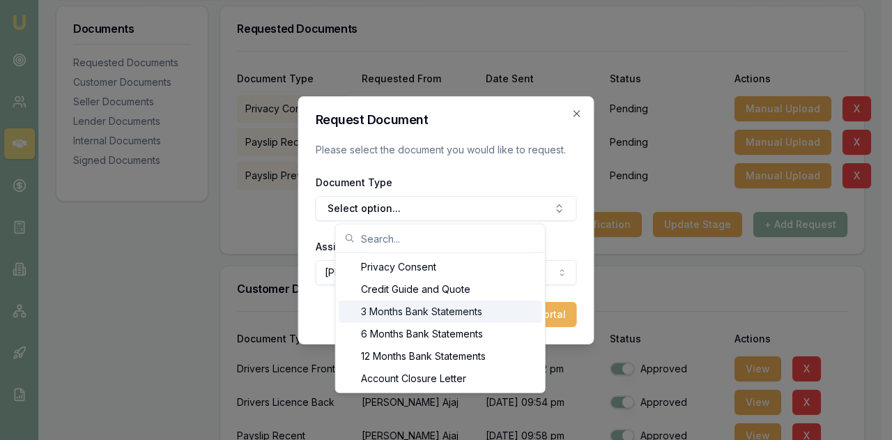
click at [368, 309] on div "3 Months Bank Statements" at bounding box center [441, 311] width 204 height 22
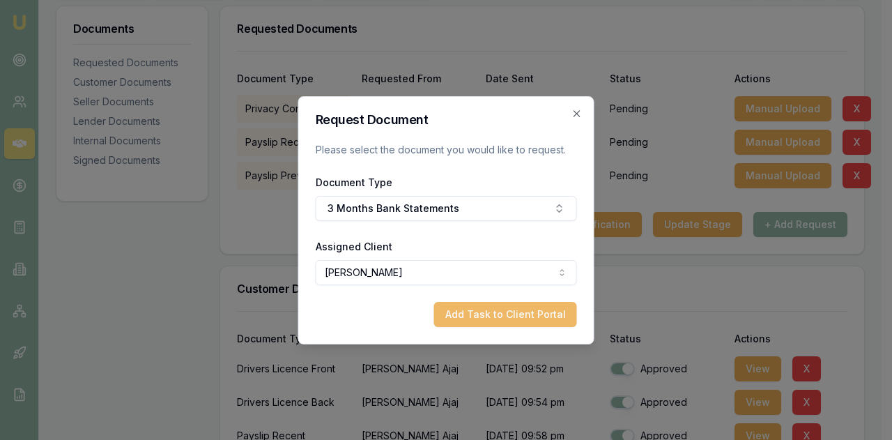
click at [491, 318] on button "Add Task to Client Portal" at bounding box center [505, 314] width 143 height 25
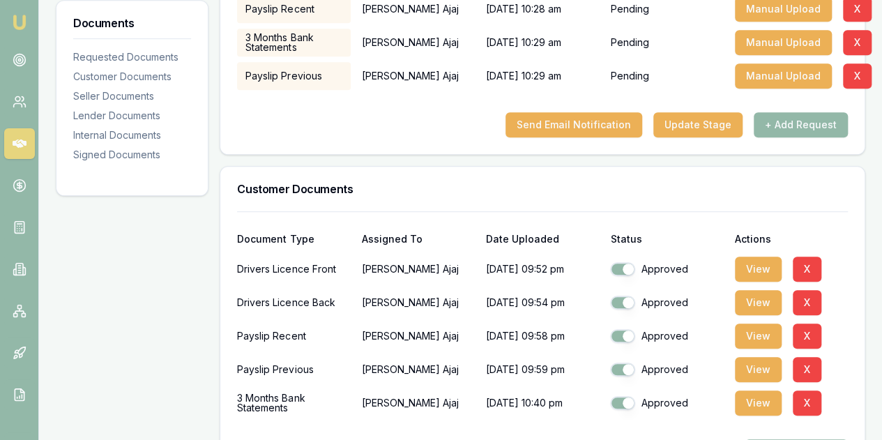
scroll to position [348, 0]
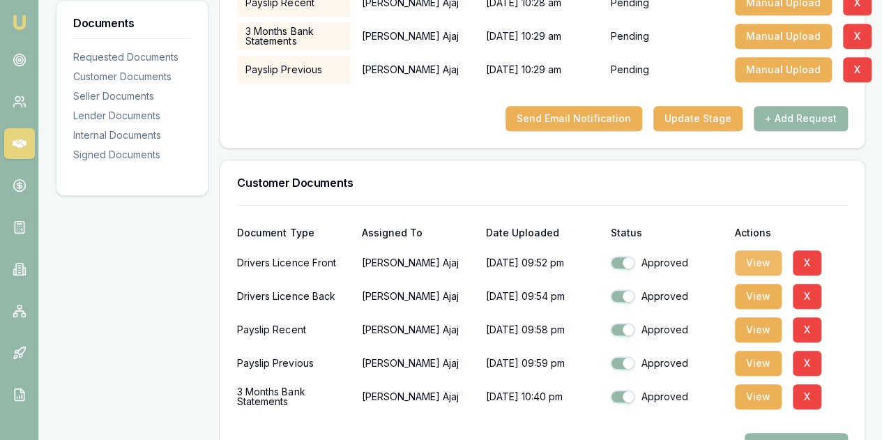
click at [762, 259] on button "View" at bounding box center [758, 262] width 47 height 25
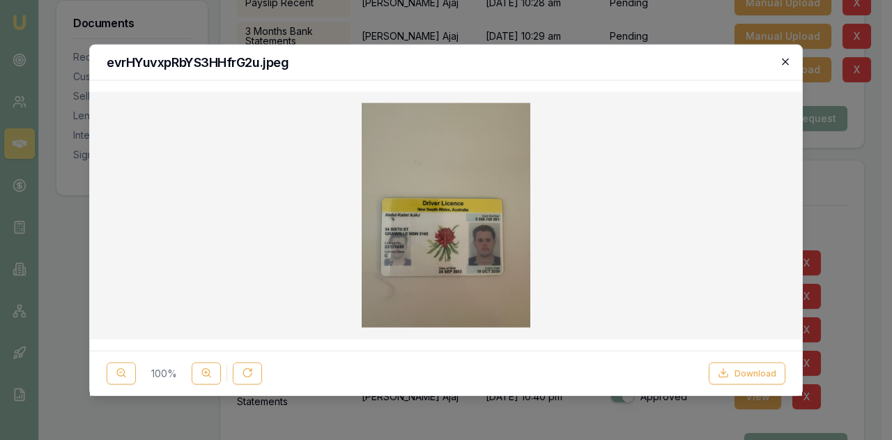
click at [788, 56] on icon "button" at bounding box center [785, 61] width 11 height 11
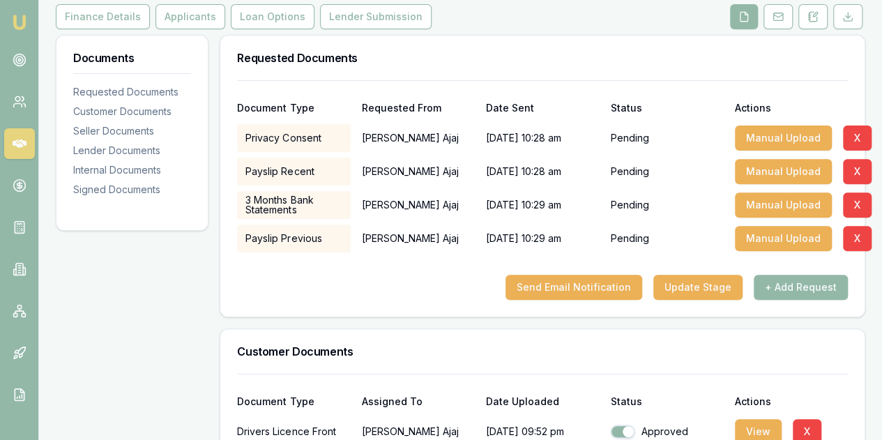
scroll to position [139, 0]
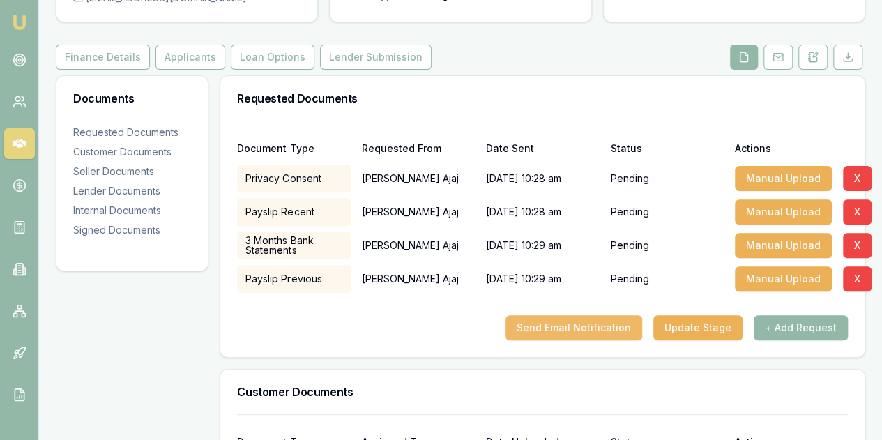
click at [574, 325] on button "Send Email Notification" at bounding box center [573, 327] width 137 height 25
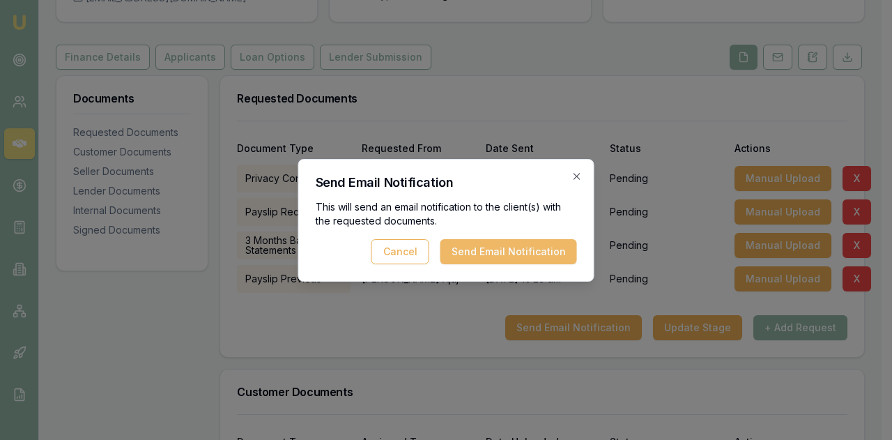
click at [521, 249] on button "Send Email Notification" at bounding box center [508, 251] width 137 height 25
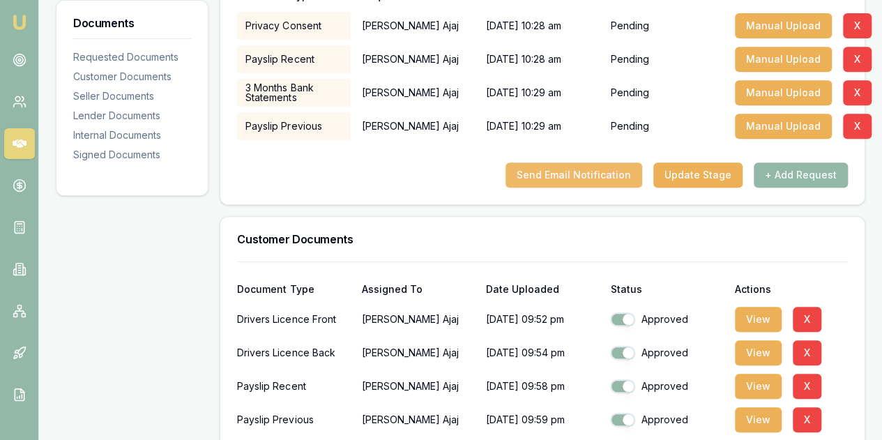
scroll to position [488, 0]
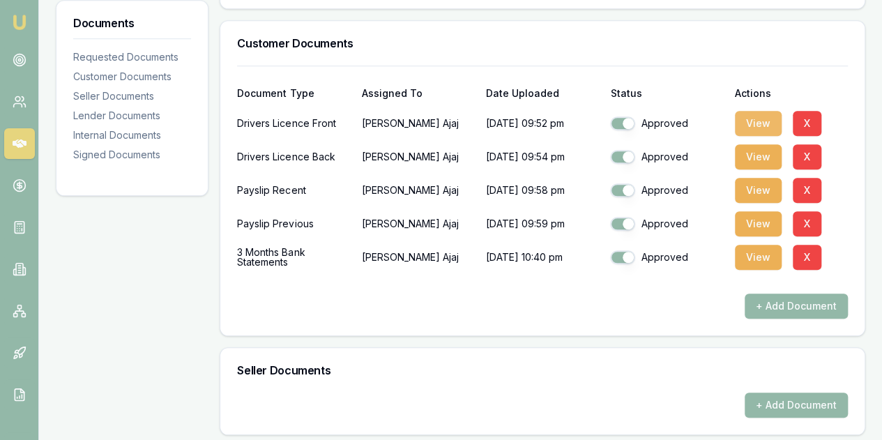
click at [752, 122] on button "View" at bounding box center [758, 123] width 47 height 25
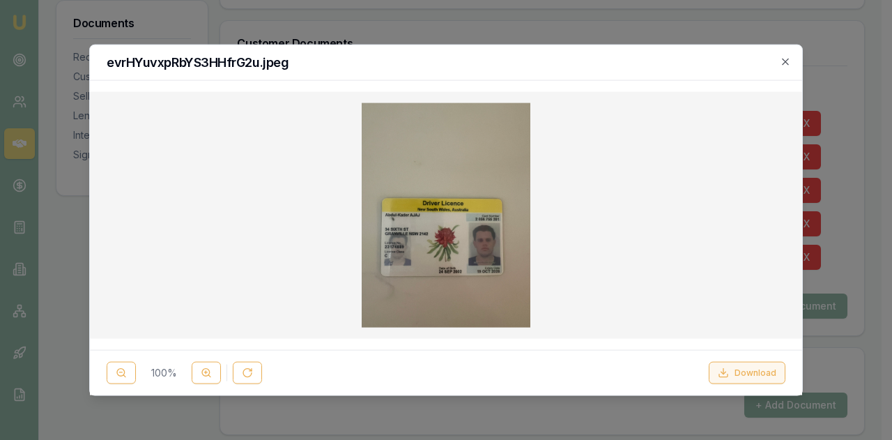
click at [744, 370] on button "Download" at bounding box center [747, 373] width 77 height 22
click at [783, 60] on icon "button" at bounding box center [785, 61] width 11 height 11
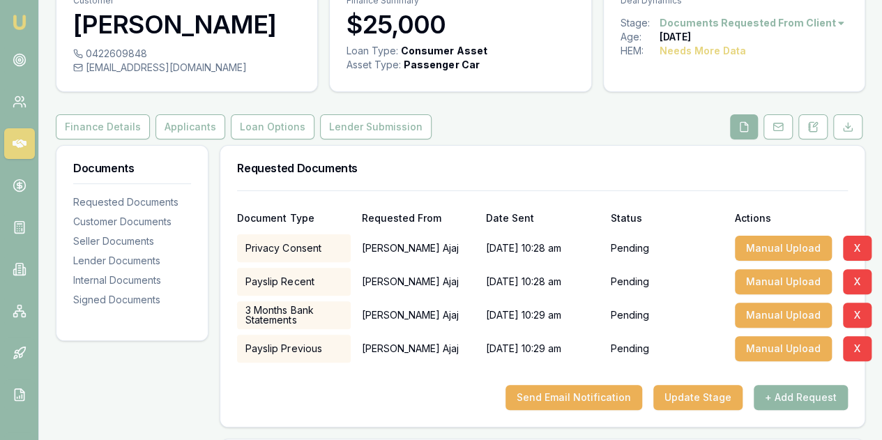
scroll to position [0, 0]
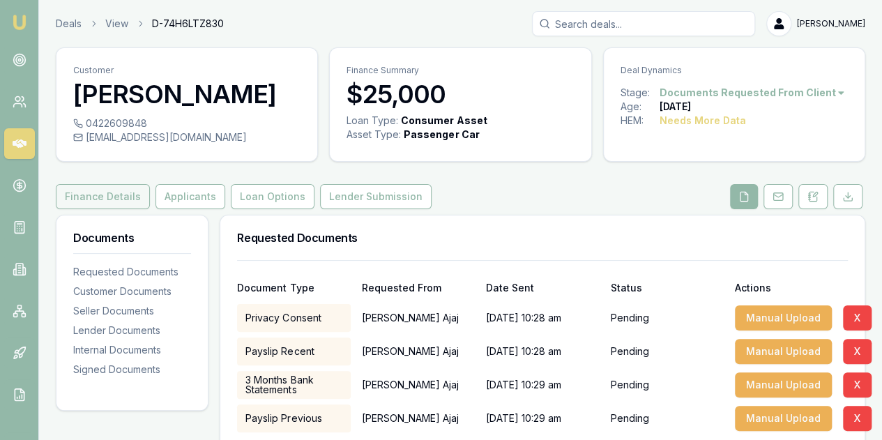
click at [92, 196] on button "Finance Details" at bounding box center [103, 196] width 94 height 25
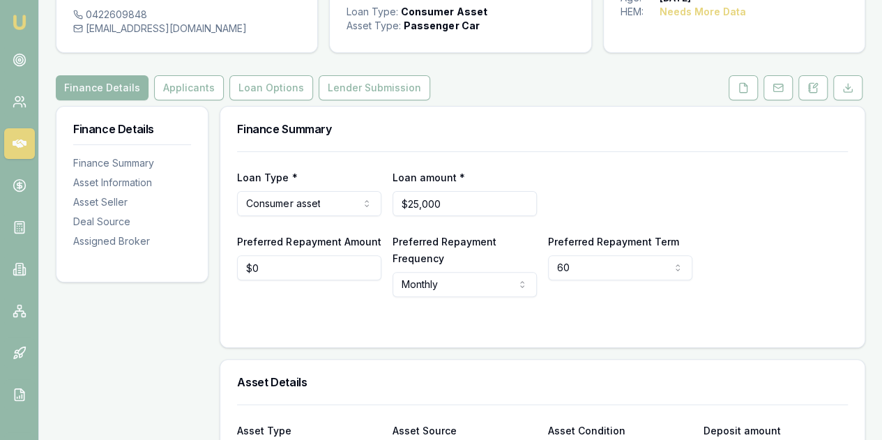
scroll to position [78, 0]
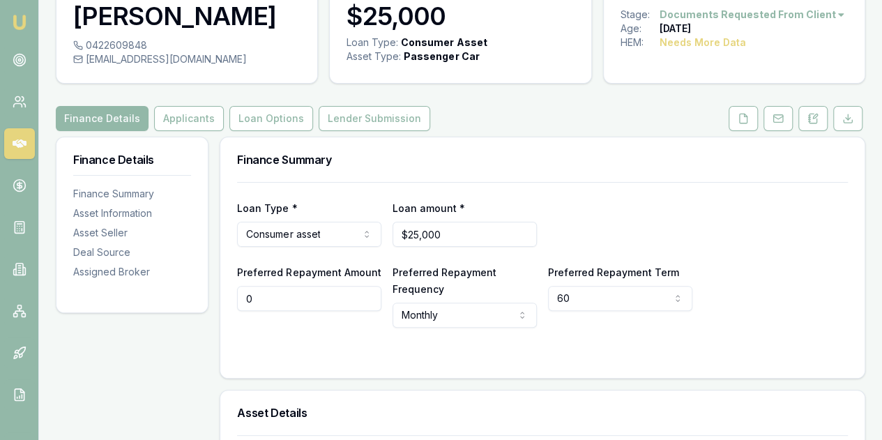
drag, startPoint x: 279, startPoint y: 293, endPoint x: 217, endPoint y: 299, distance: 62.3
click at [427, 314] on html "Emu Broker Deals View D-74H6LTZ830 Evette Abdo Toggle Menu Customer Abdul Ajaj …" at bounding box center [441, 142] width 882 height 440
type input "$250"
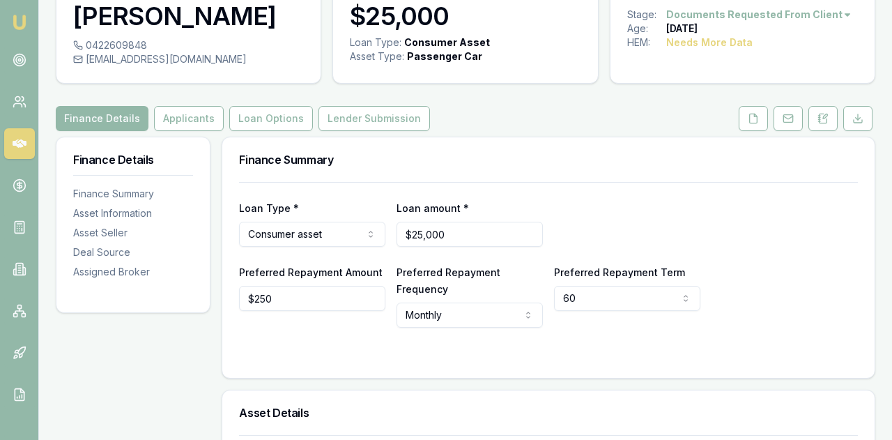
click at [415, 309] on html "Emu Broker Deals View D-74H6LTZ830 Evette Abdo Toggle Menu Customer Abdul Ajaj …" at bounding box center [446, 142] width 892 height 440
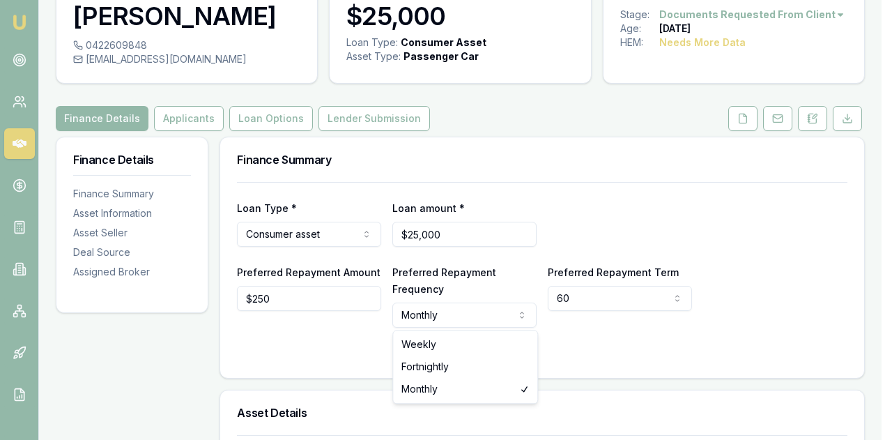
select select "WEEKLY"
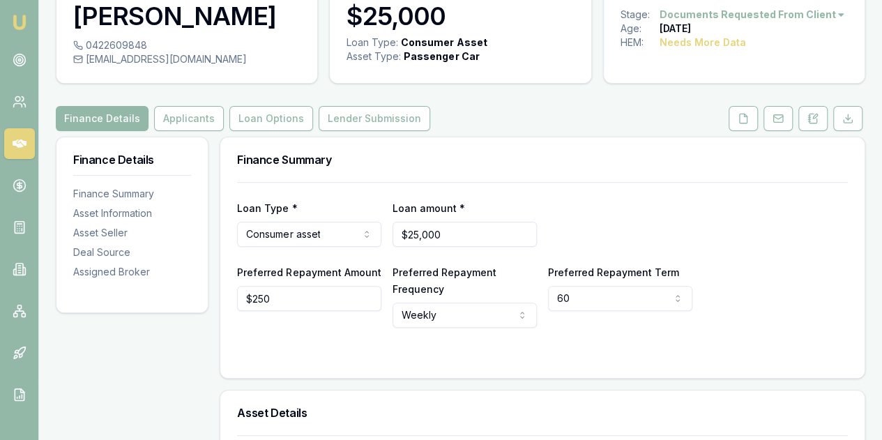
click at [289, 346] on form "Loan Type * Consumer asset Consumer loan Consumer asset Commercial loan Commerc…" at bounding box center [542, 271] width 611 height 179
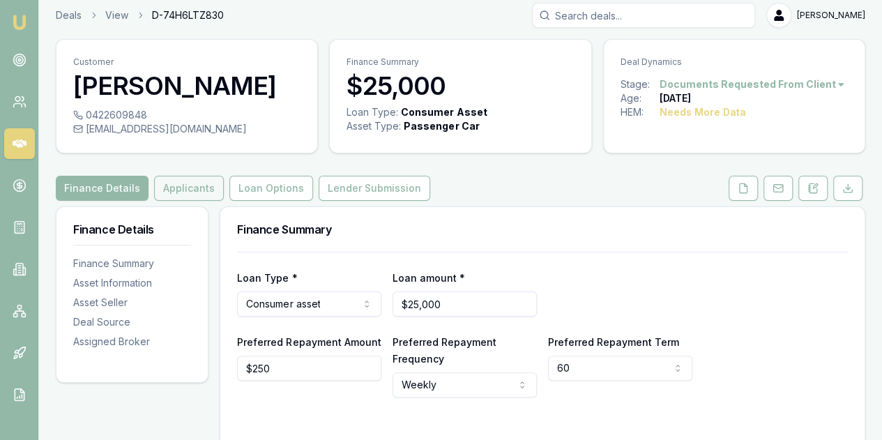
click at [180, 183] on button "Applicants" at bounding box center [189, 188] width 70 height 25
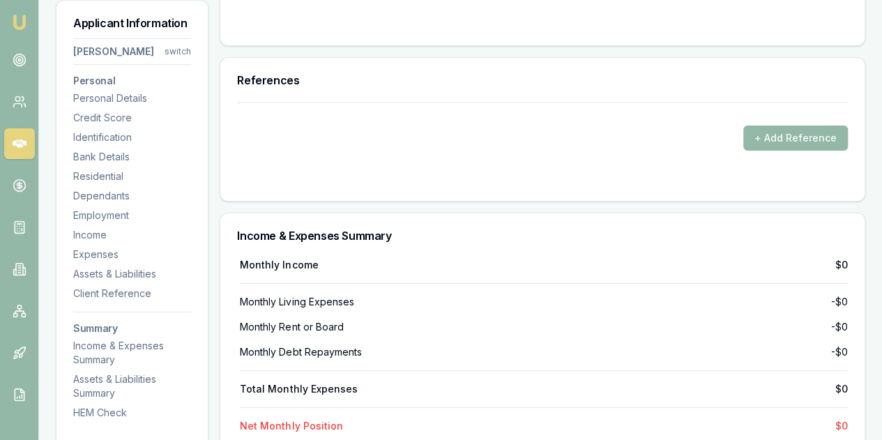
scroll to position [2517, 0]
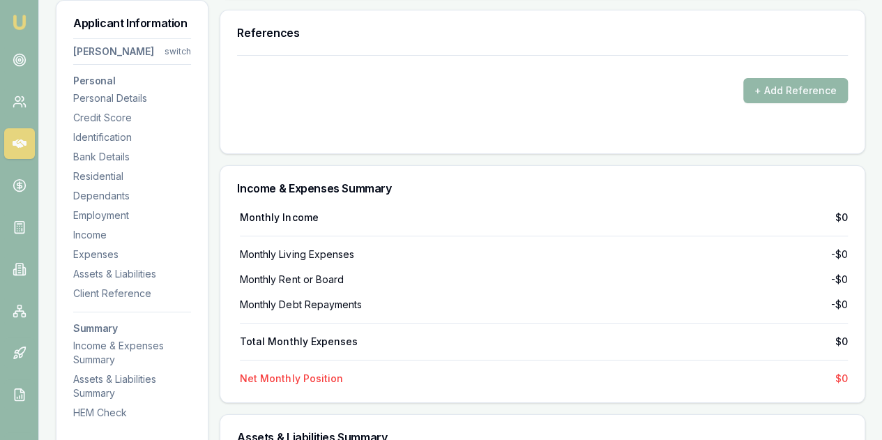
click at [446, 98] on form "+ Add Reference" at bounding box center [542, 96] width 611 height 82
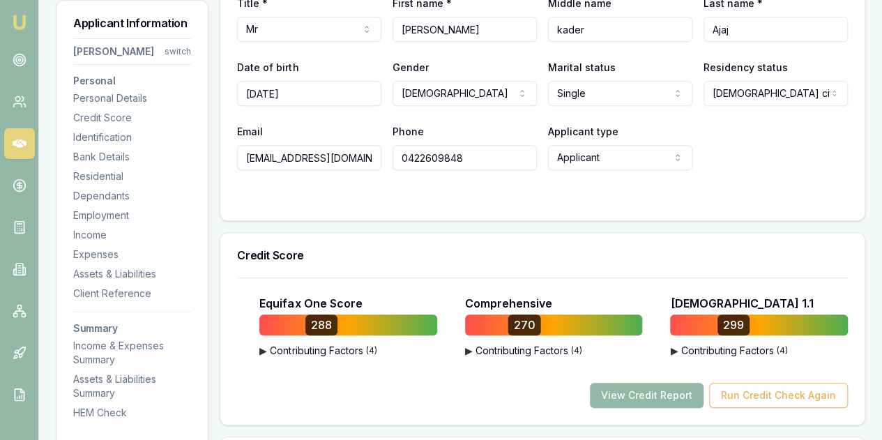
scroll to position [0, 0]
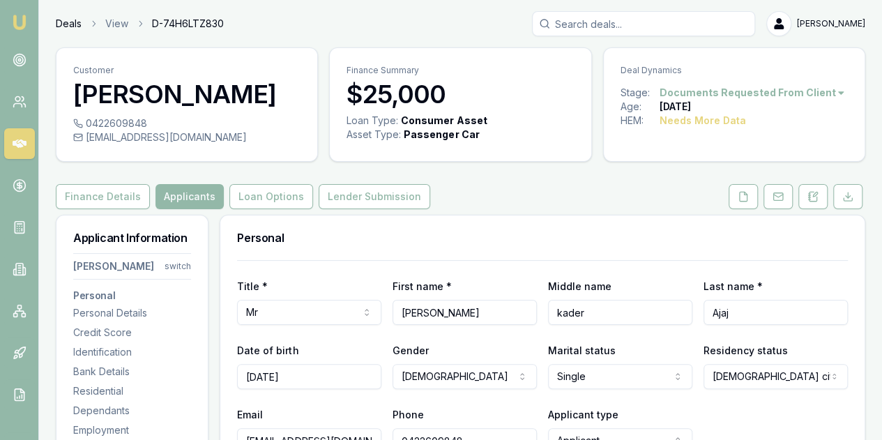
click at [70, 22] on link "Deals" at bounding box center [69, 24] width 26 height 14
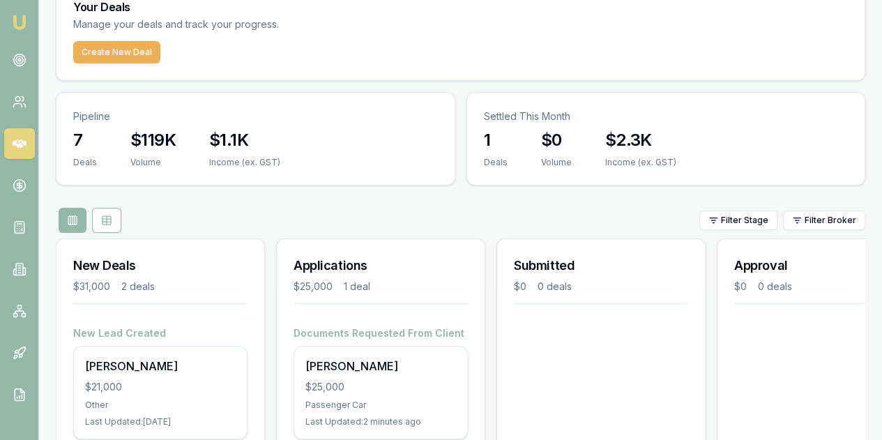
scroll to position [124, 0]
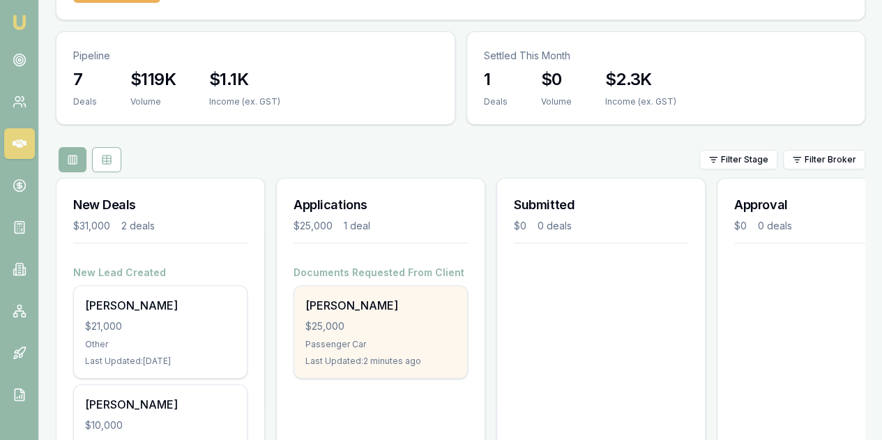
click at [391, 286] on div "Abdul Ajaj $25,000 Passenger Car Last Updated: 2 minutes ago" at bounding box center [380, 332] width 173 height 92
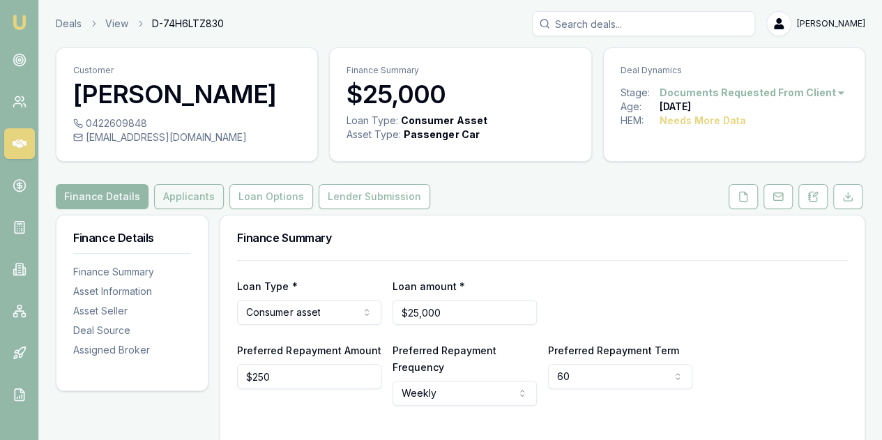
click at [195, 193] on button "Applicants" at bounding box center [189, 196] width 70 height 25
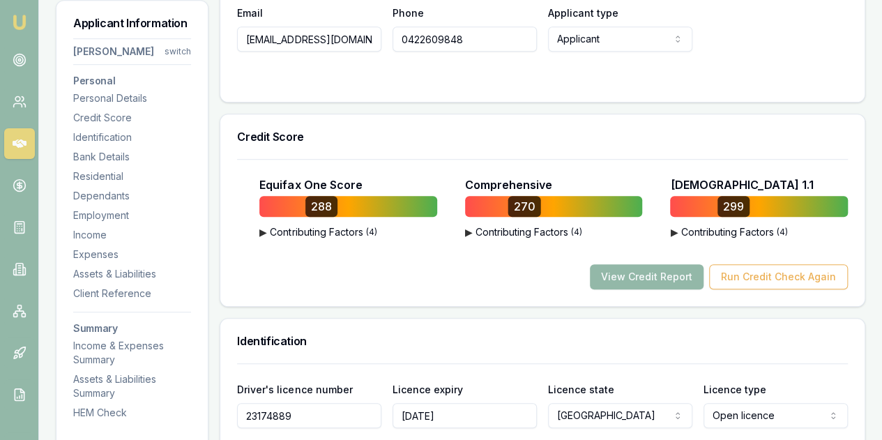
scroll to position [418, 0]
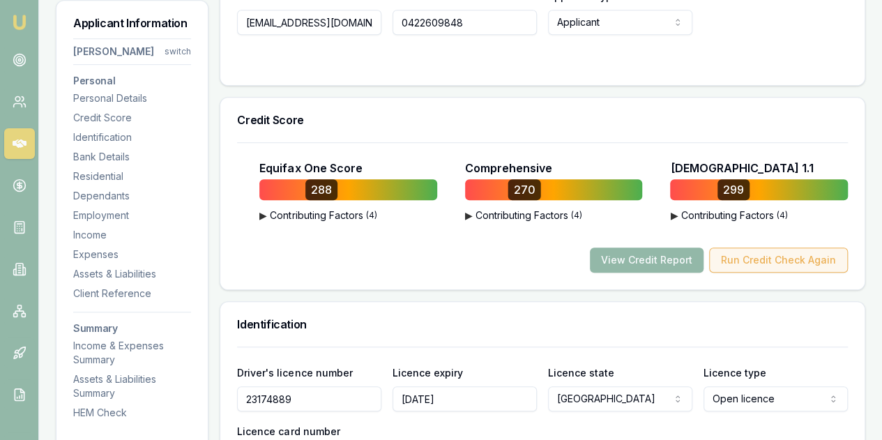
click at [765, 261] on button "Run Credit Check Again" at bounding box center [778, 259] width 139 height 25
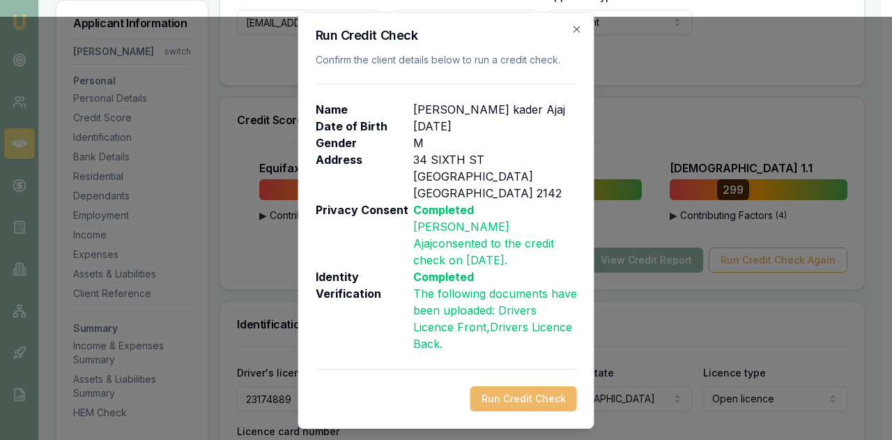
click at [514, 386] on button "Run Credit Check" at bounding box center [523, 398] width 107 height 25
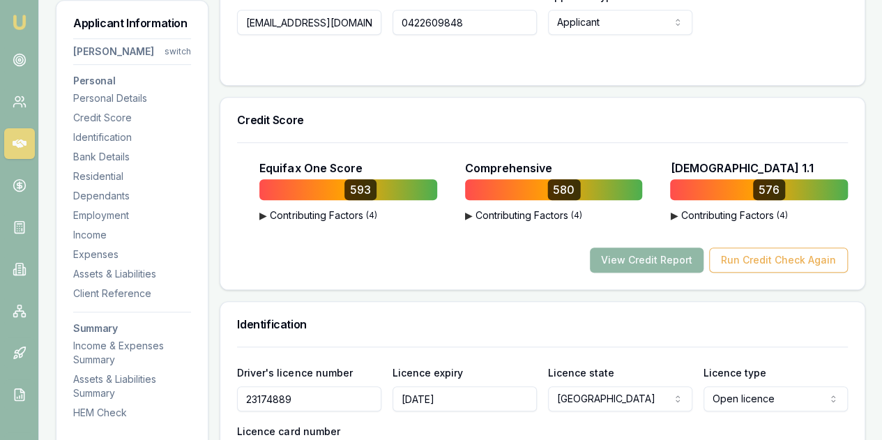
click at [637, 259] on button "View Credit Report" at bounding box center [647, 259] width 114 height 25
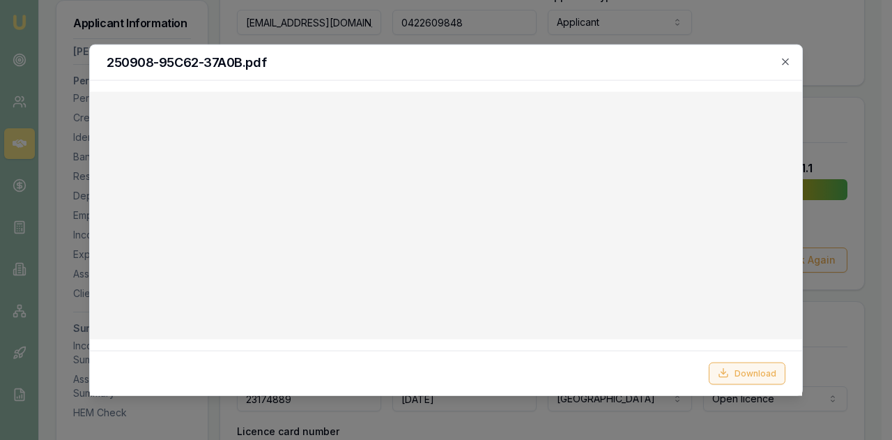
click at [747, 374] on button "Download" at bounding box center [747, 373] width 77 height 22
click at [786, 61] on icon "button" at bounding box center [785, 61] width 6 height 6
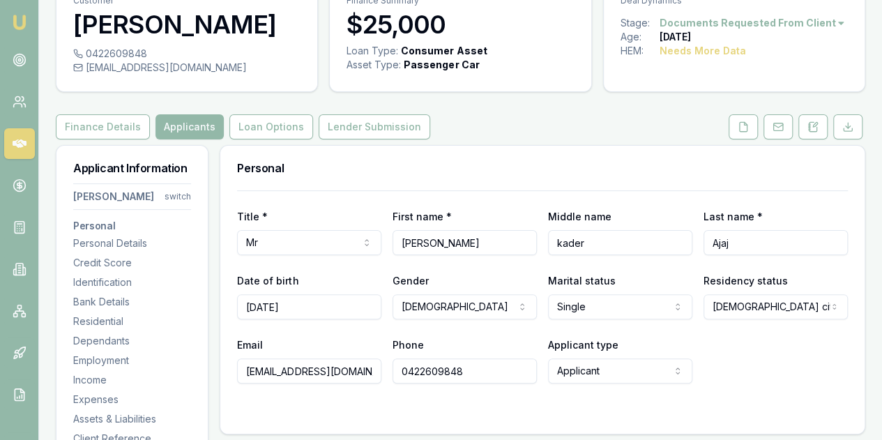
scroll to position [0, 0]
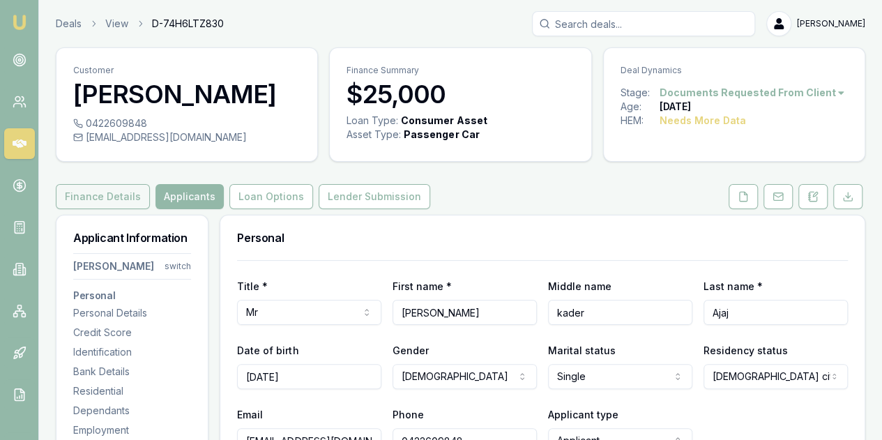
click at [107, 196] on button "Finance Details" at bounding box center [103, 196] width 94 height 25
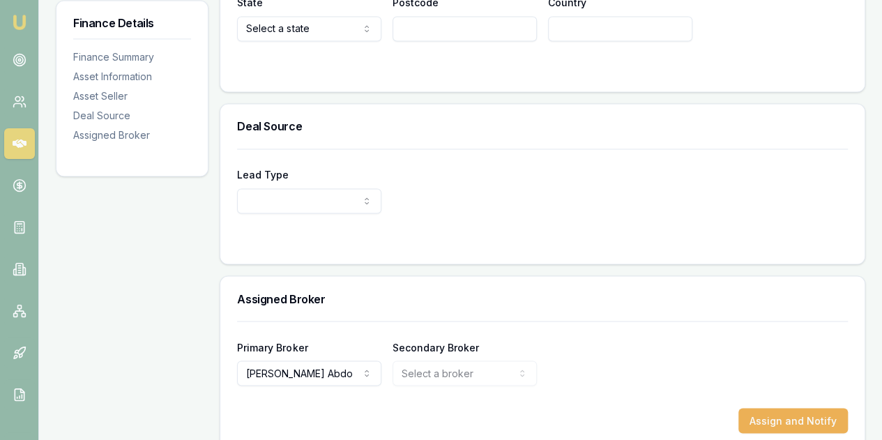
scroll to position [1123, 0]
